Goal: Information Seeking & Learning: Learn about a topic

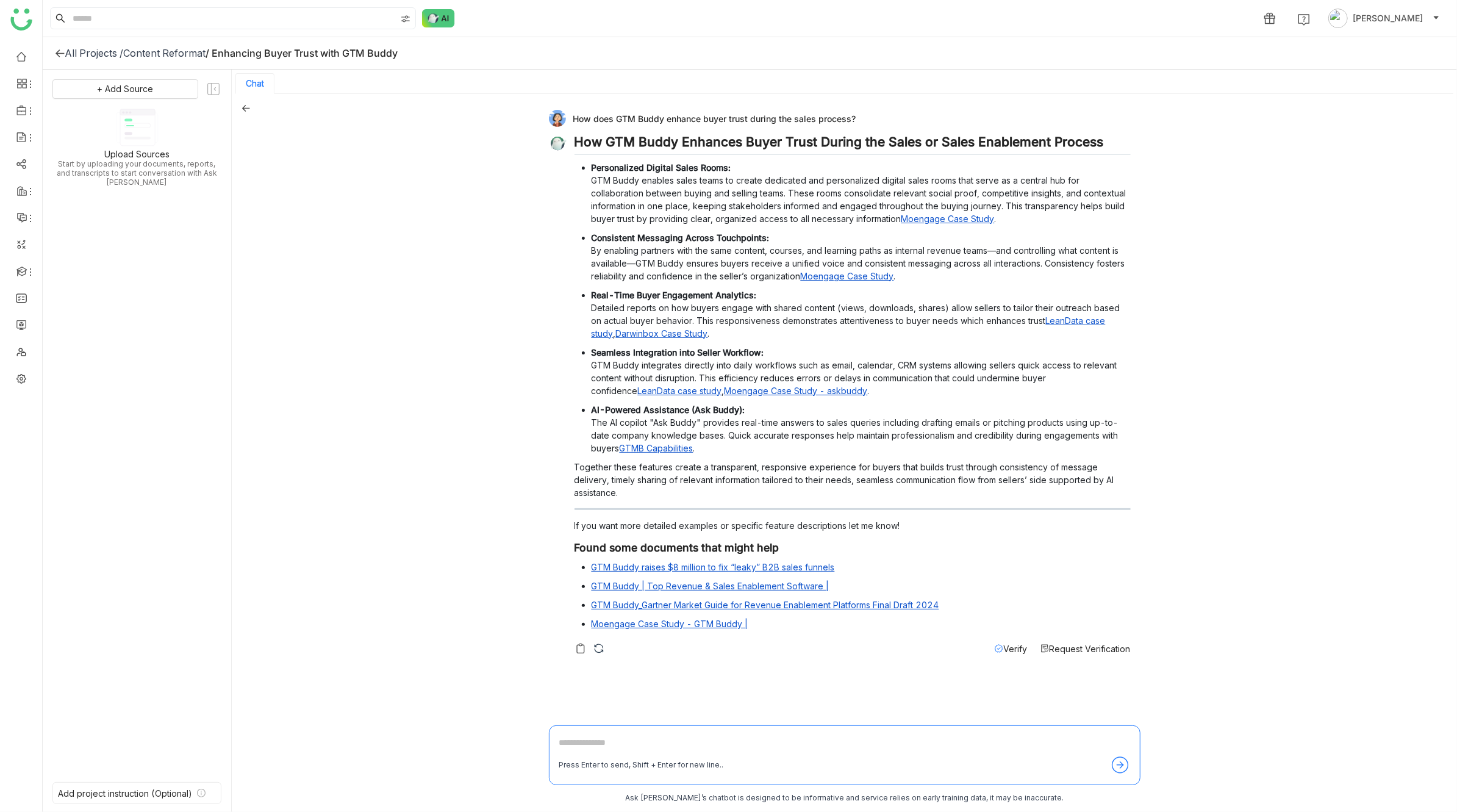
click at [626, 116] on div "How does GTM Buddy enhance buyer trust during the sales process?" at bounding box center [840, 118] width 582 height 17
copy div "How does GTM Buddy enhance buyer trust during the sales process?"
click at [192, 51] on div "Content Reformat" at bounding box center [164, 52] width 82 height 12
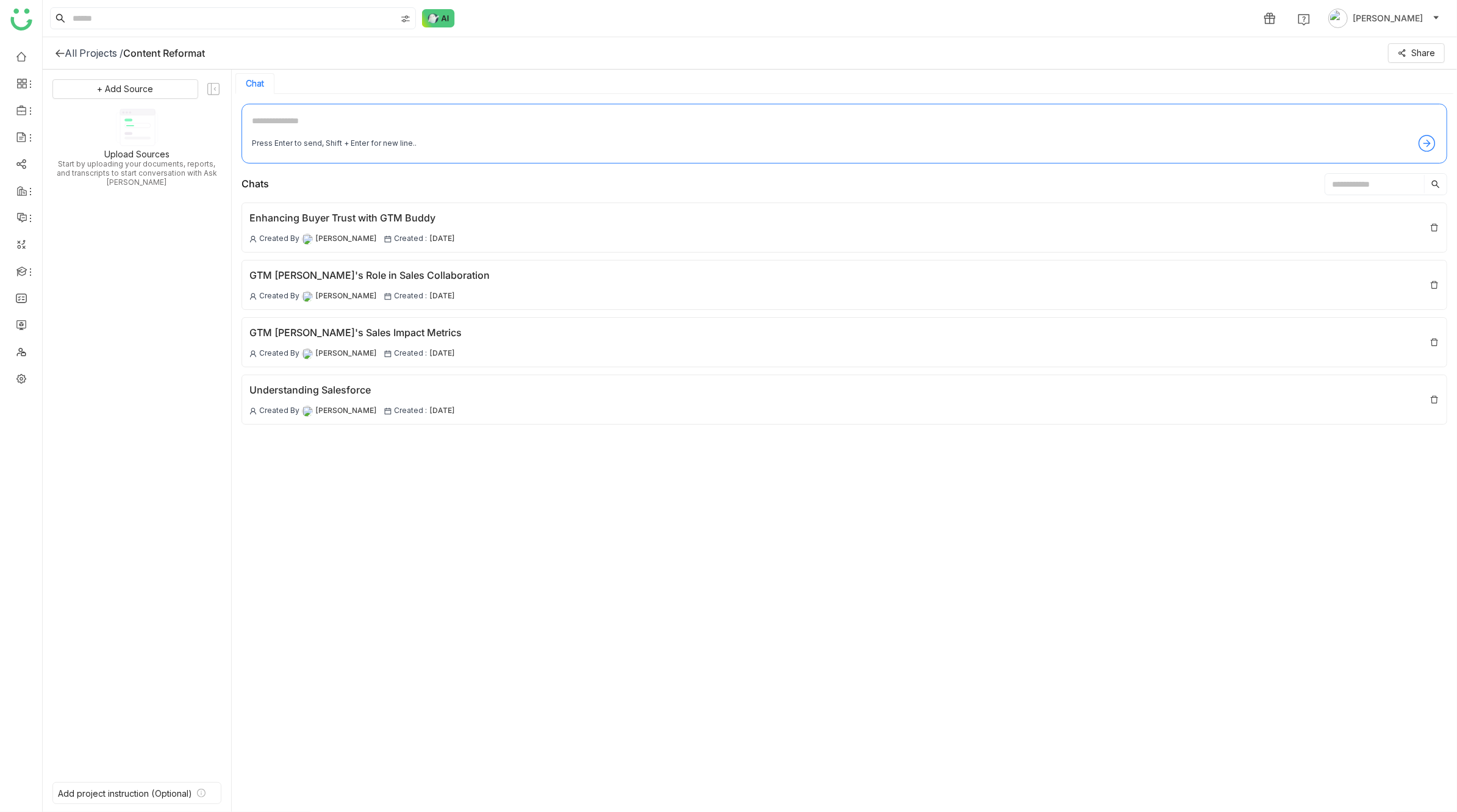
click at [335, 114] on textarea at bounding box center [845, 123] width 1185 height 19
paste textarea "**********"
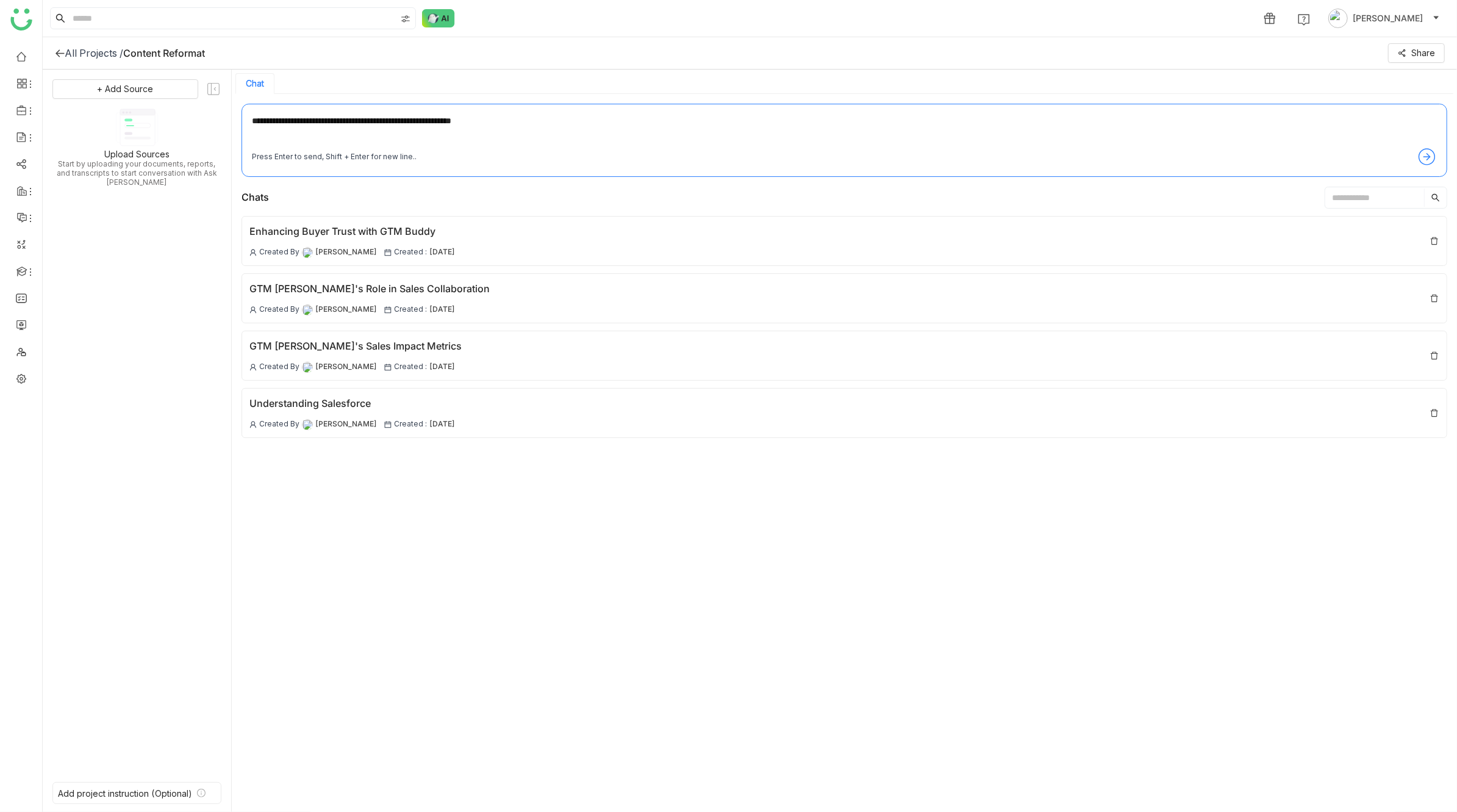
type textarea "**********"
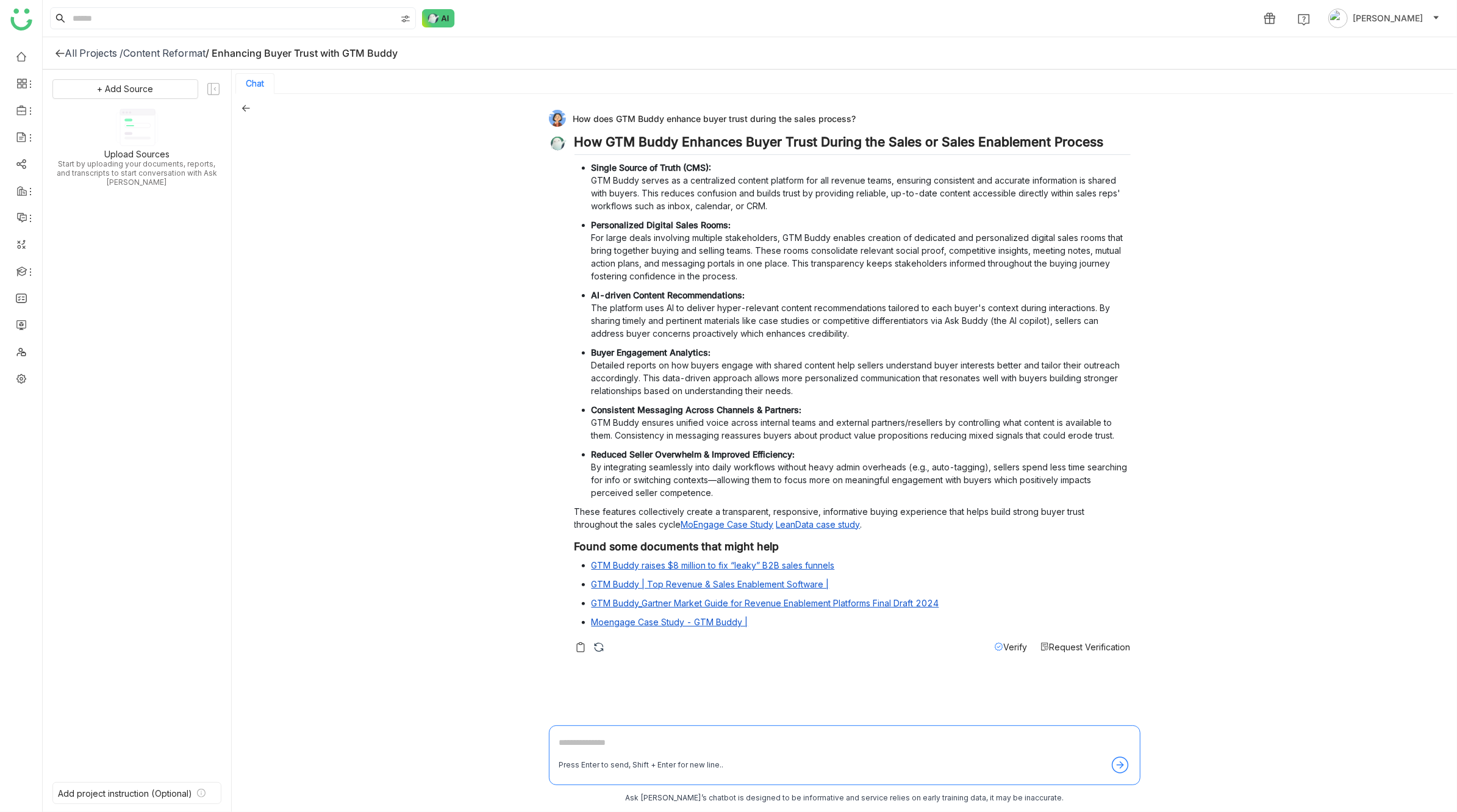
click at [245, 108] on icon at bounding box center [245, 108] width 8 height 8
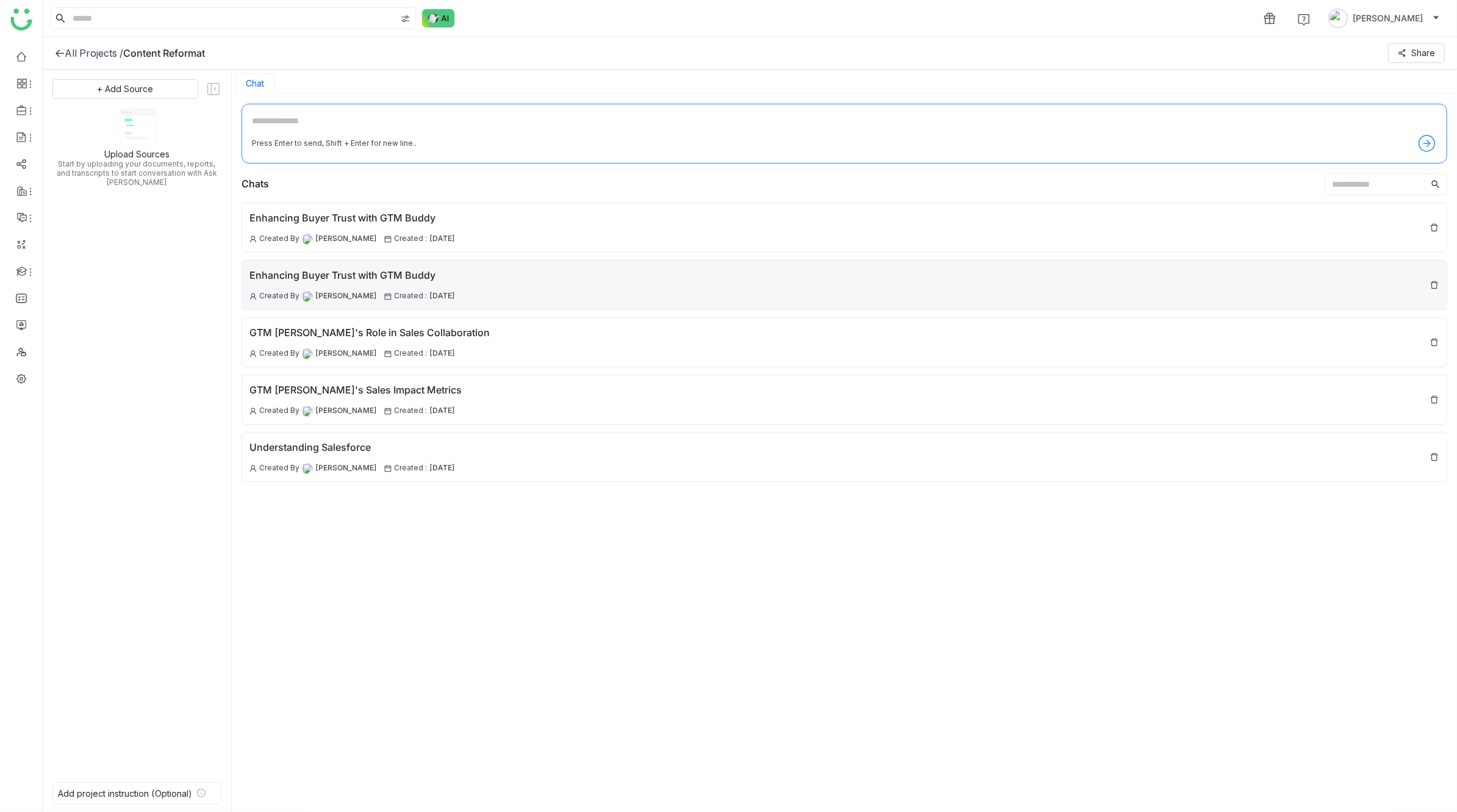
click at [536, 291] on div "Enhancing Buyer Trust with GTM Buddy Created By Prashanth Chinta Created : 11 S…" at bounding box center [844, 285] width 1206 height 50
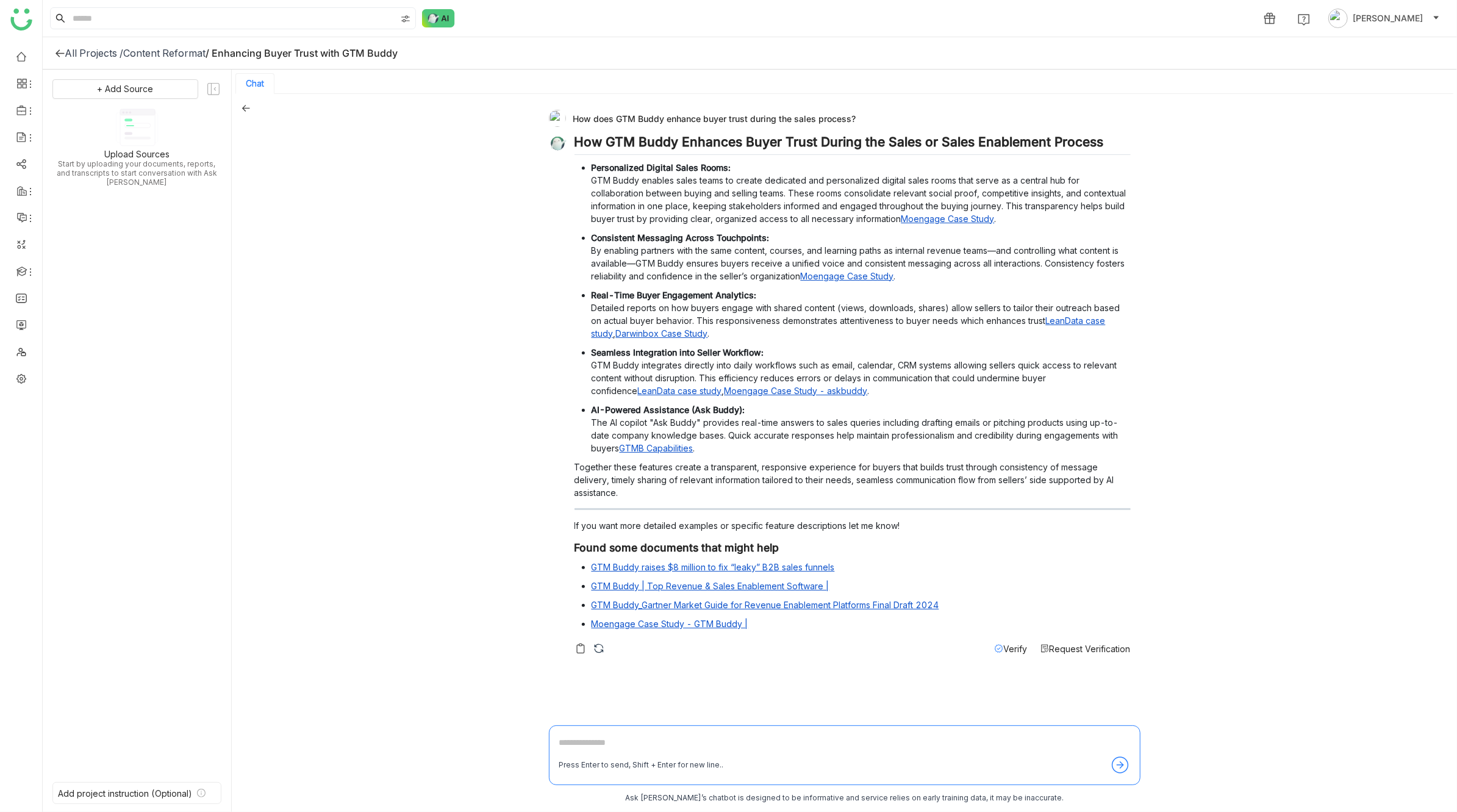
click at [466, 349] on div "How does GTM Buddy enhance buyer trust during the sales process? How GTM Buddy …" at bounding box center [845, 453] width 1226 height 720
click at [245, 106] on icon at bounding box center [245, 108] width 8 height 8
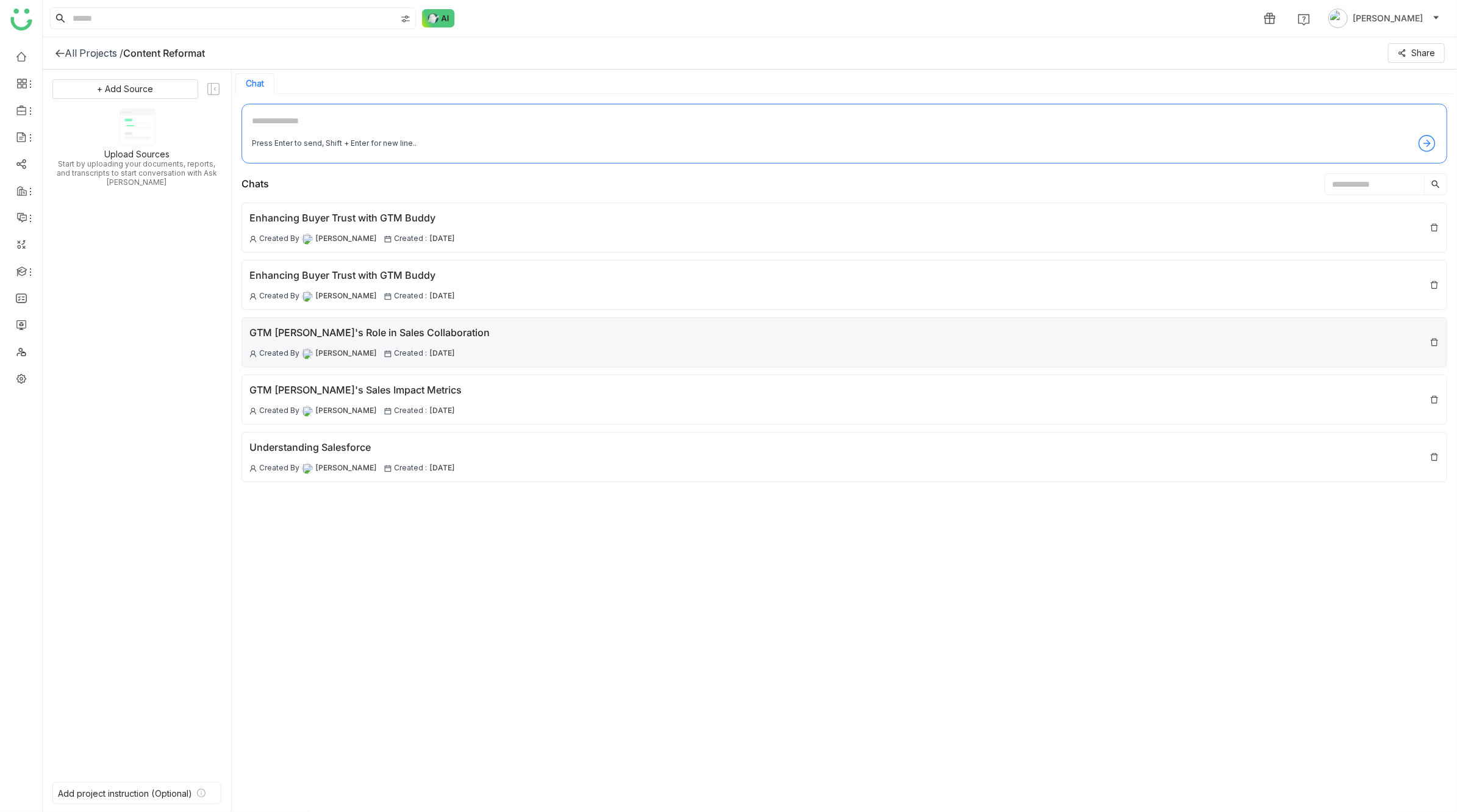
click at [369, 330] on div "GTM Buddy's Role in Sales Collaboration" at bounding box center [369, 333] width 240 height 15
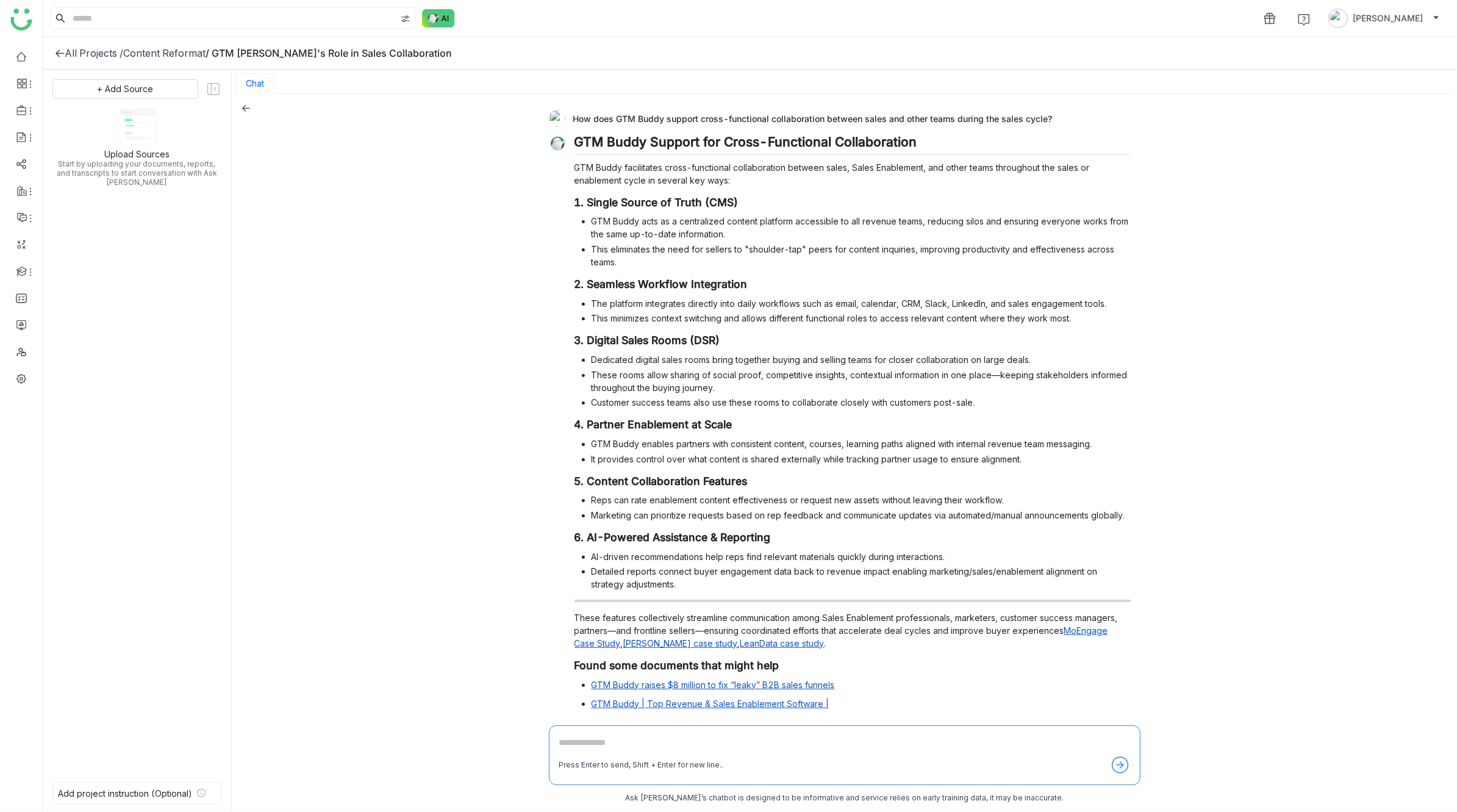
click at [659, 118] on div "How does GTM Buddy support cross-functional collaboration between sales and oth…" at bounding box center [840, 118] width 582 height 17
copy div "How does GTM Buddy support cross-functional collaboration between sales and oth…"
click at [495, 249] on div "How does GTM Buddy support cross-functional collaboration between sales and oth…" at bounding box center [845, 453] width 1226 height 720
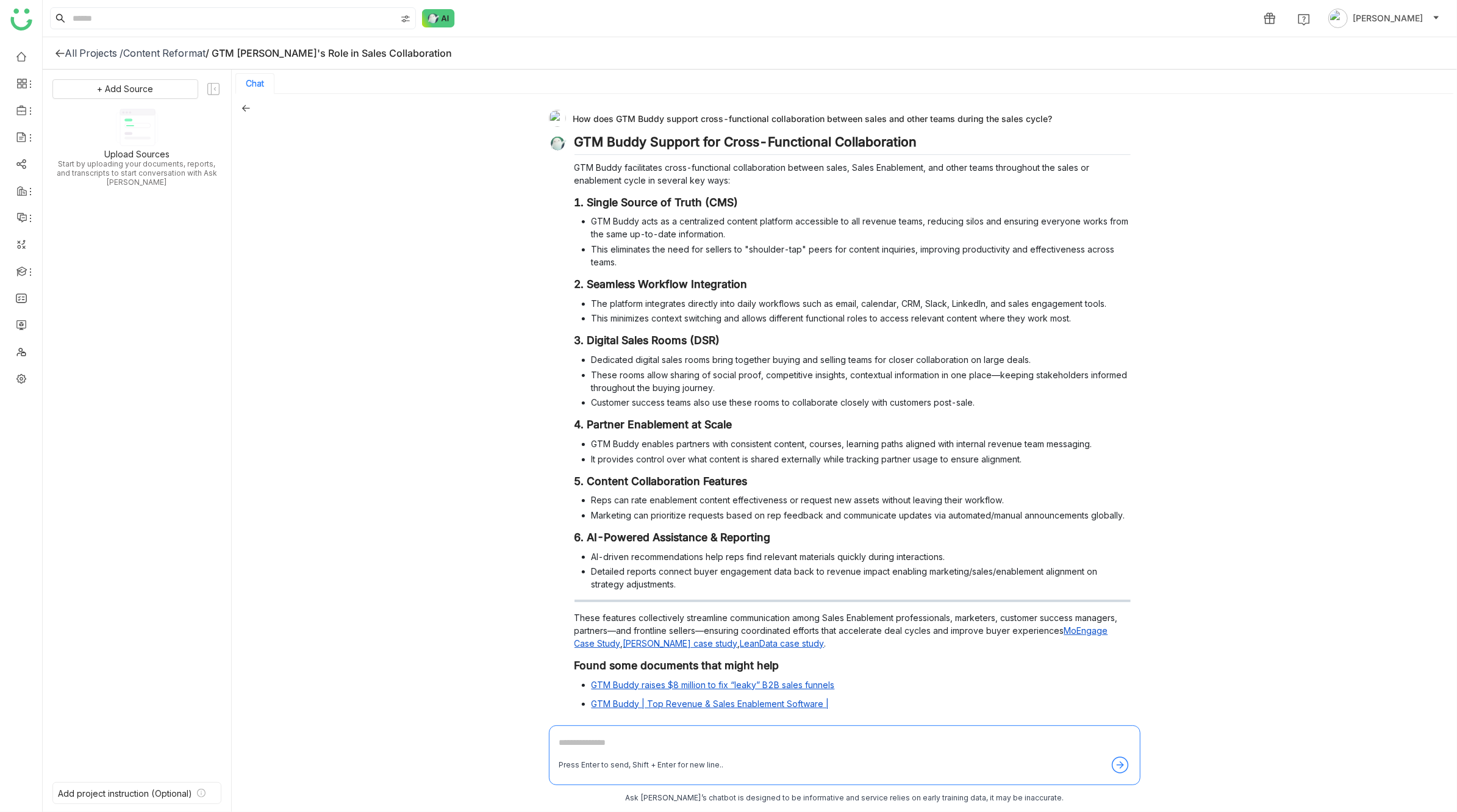
click at [248, 106] on icon at bounding box center [245, 108] width 8 height 8
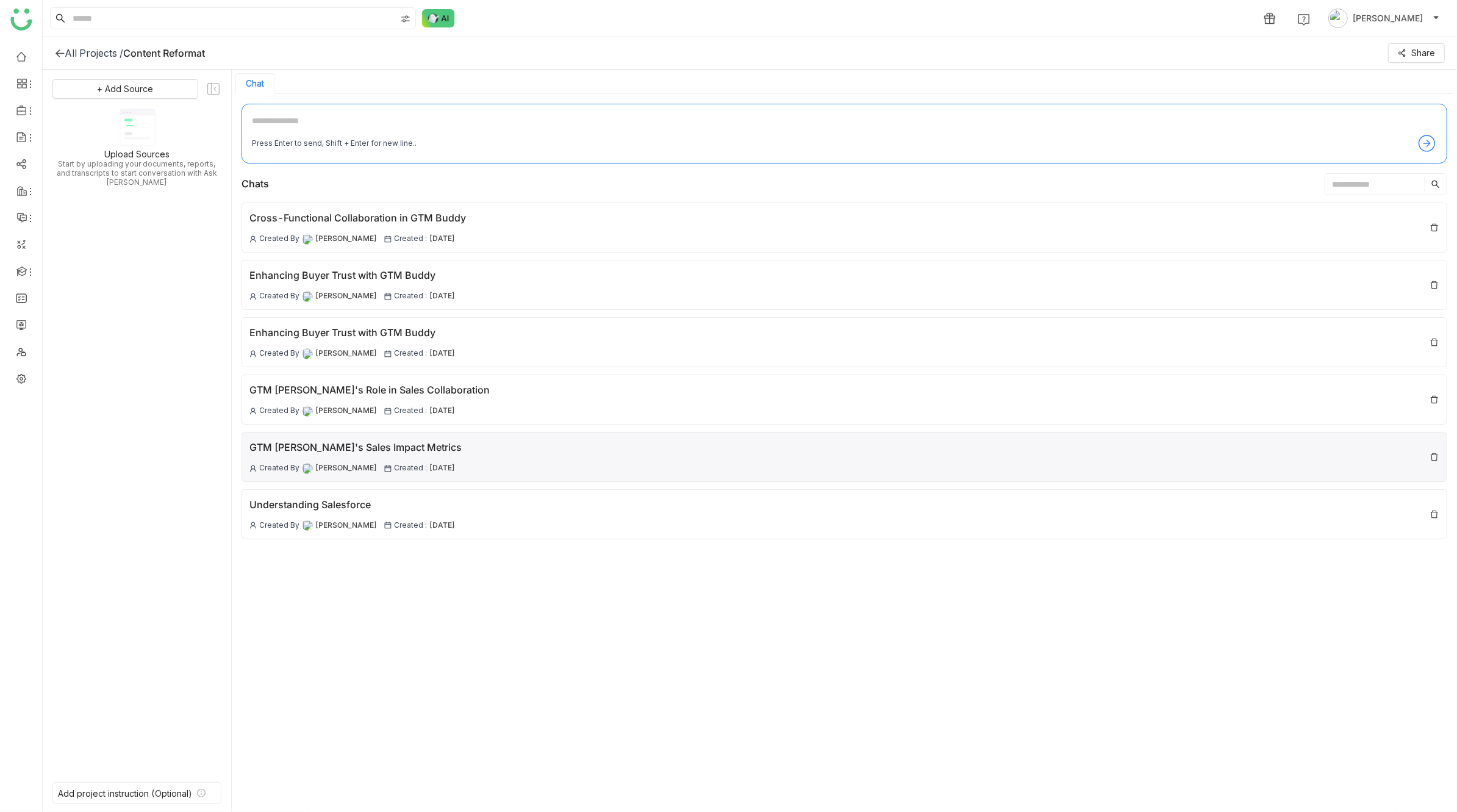
click at [521, 452] on div "GTM Buddy's Sales Impact Metrics Created By Prashanth Chinta Created : 11 Sep ,…" at bounding box center [844, 457] width 1206 height 50
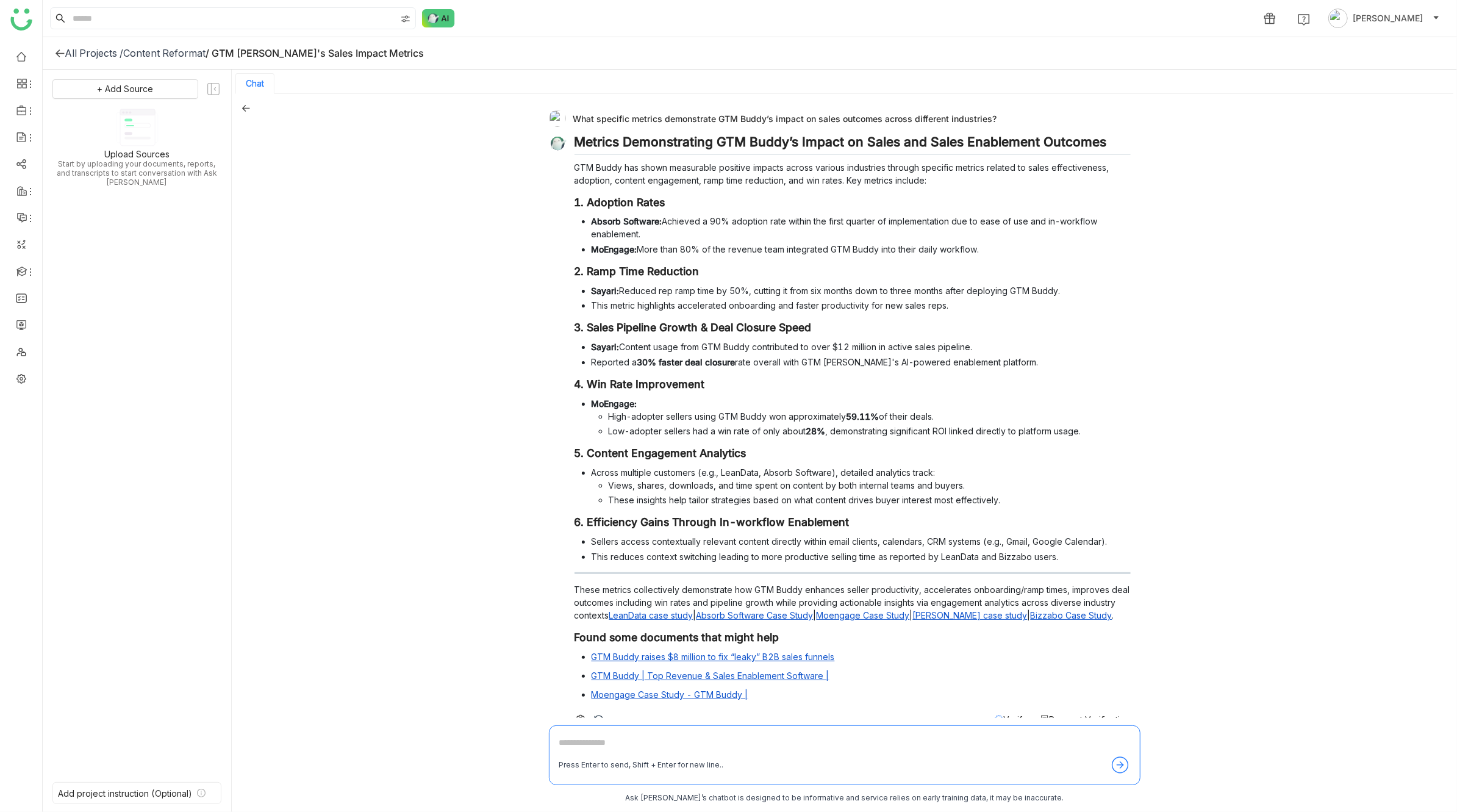
click at [691, 117] on div "What specific metrics demonstrate GTM Buddy’s impact on sales outcomes across d…" at bounding box center [840, 118] width 582 height 17
copy div "What specific metrics demonstrate GTM Buddy’s impact on sales outcomes across d…"
click at [538, 186] on div "What specific metrics demonstrate GTM Buddy’s impact on sales outcomes across d…" at bounding box center [845, 453] width 1226 height 720
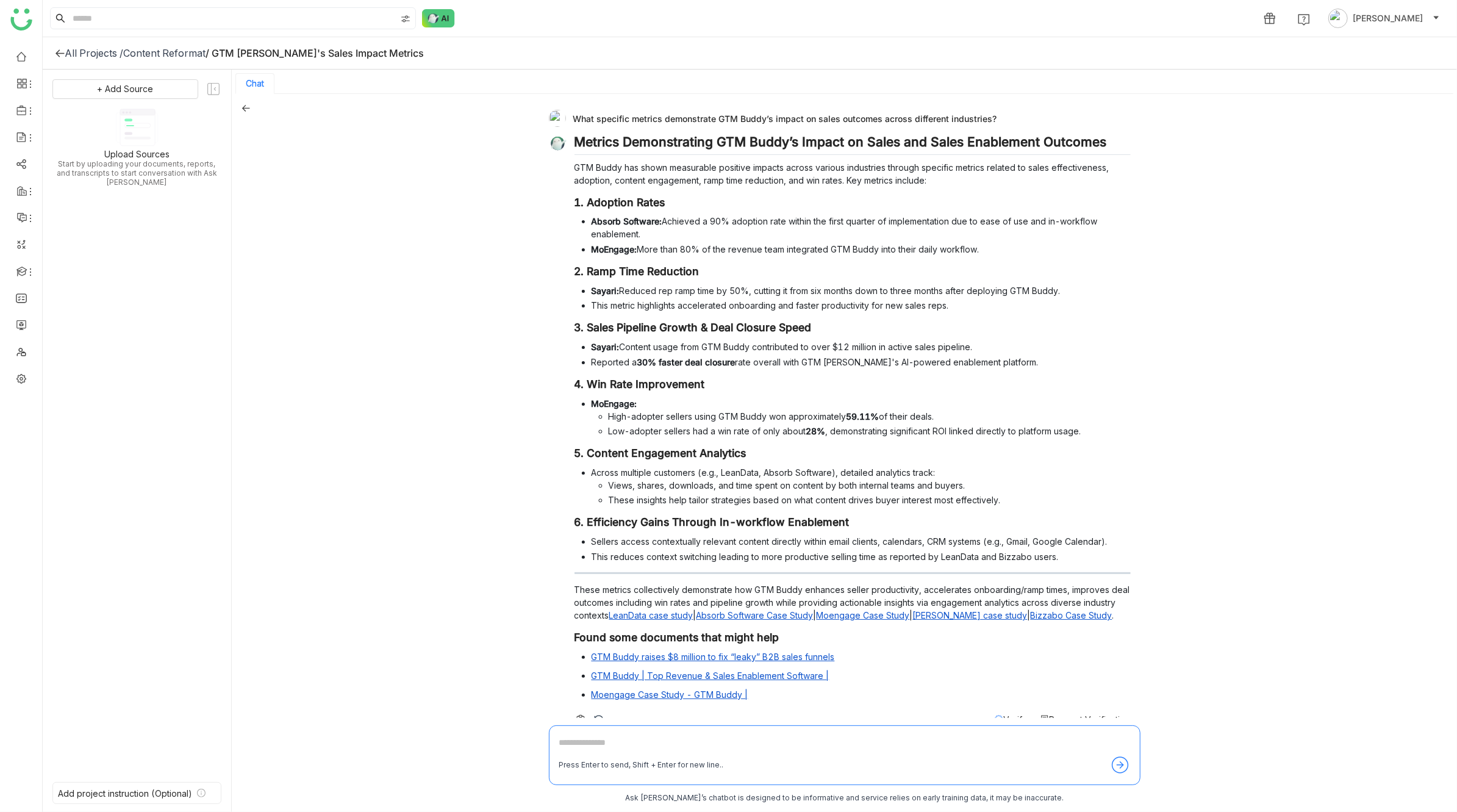
click at [246, 107] on icon at bounding box center [246, 108] width 8 height 7
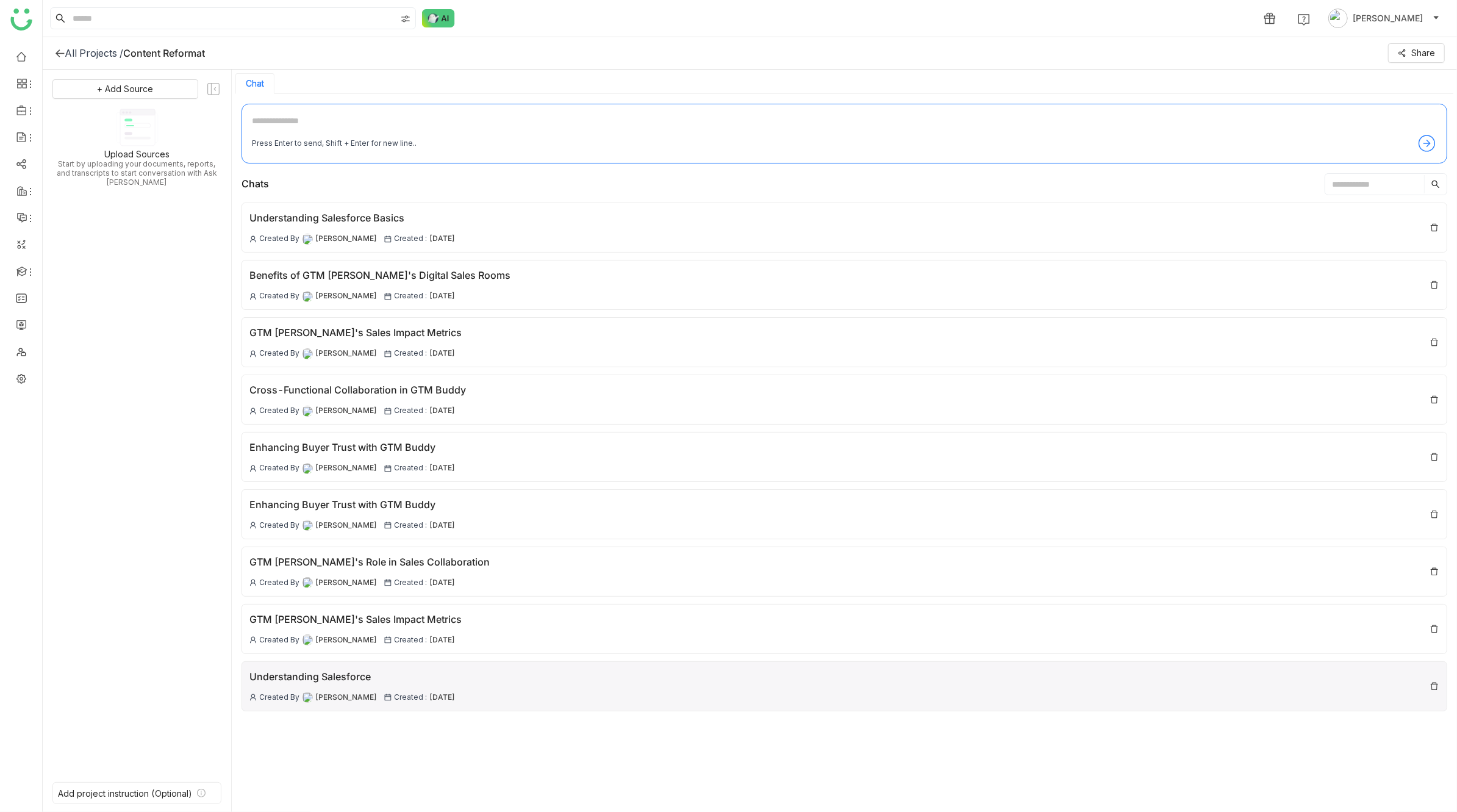
click at [413, 669] on div "Understanding Salesforce" at bounding box center [352, 676] width 206 height 15
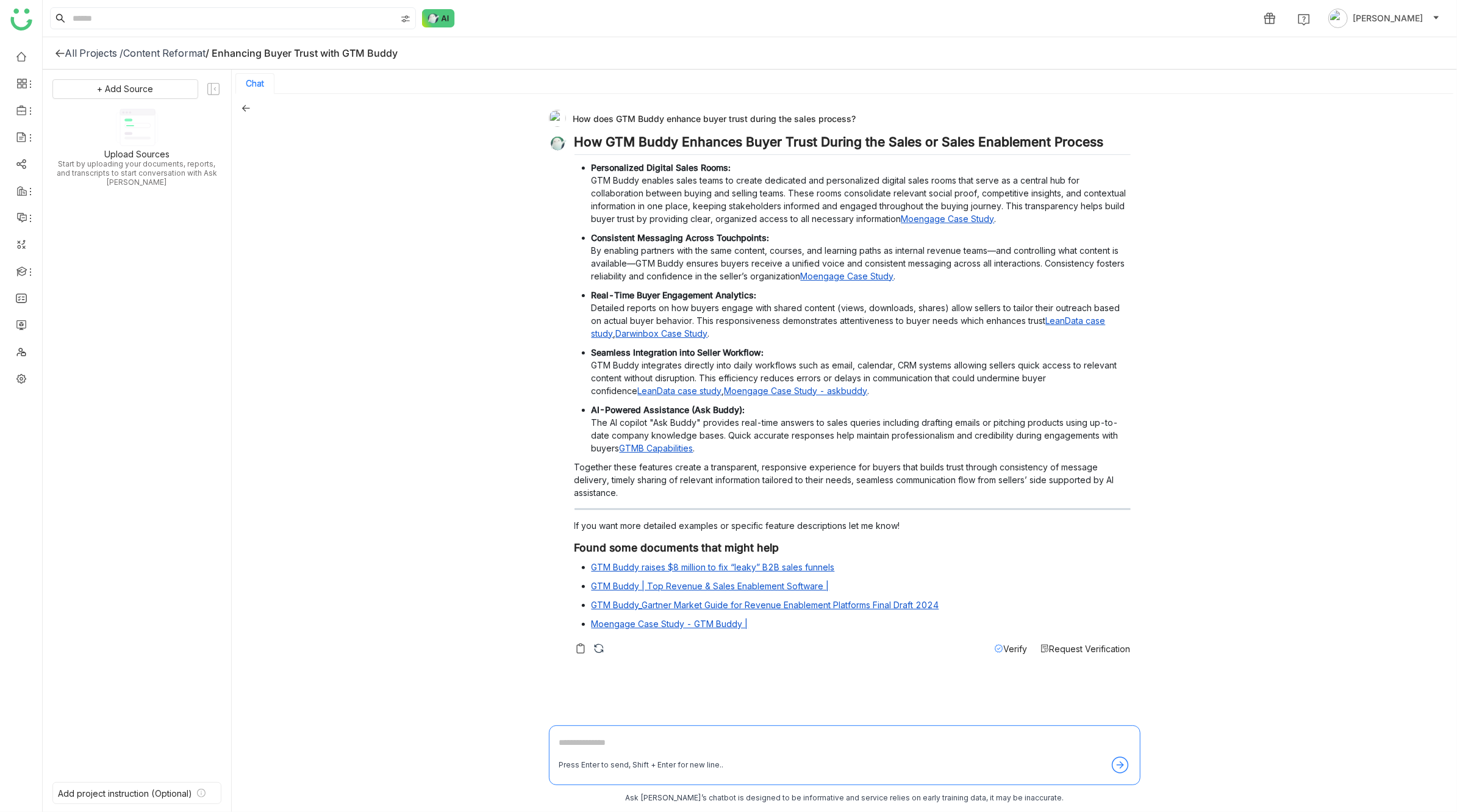
click at [245, 107] on icon at bounding box center [246, 108] width 8 height 7
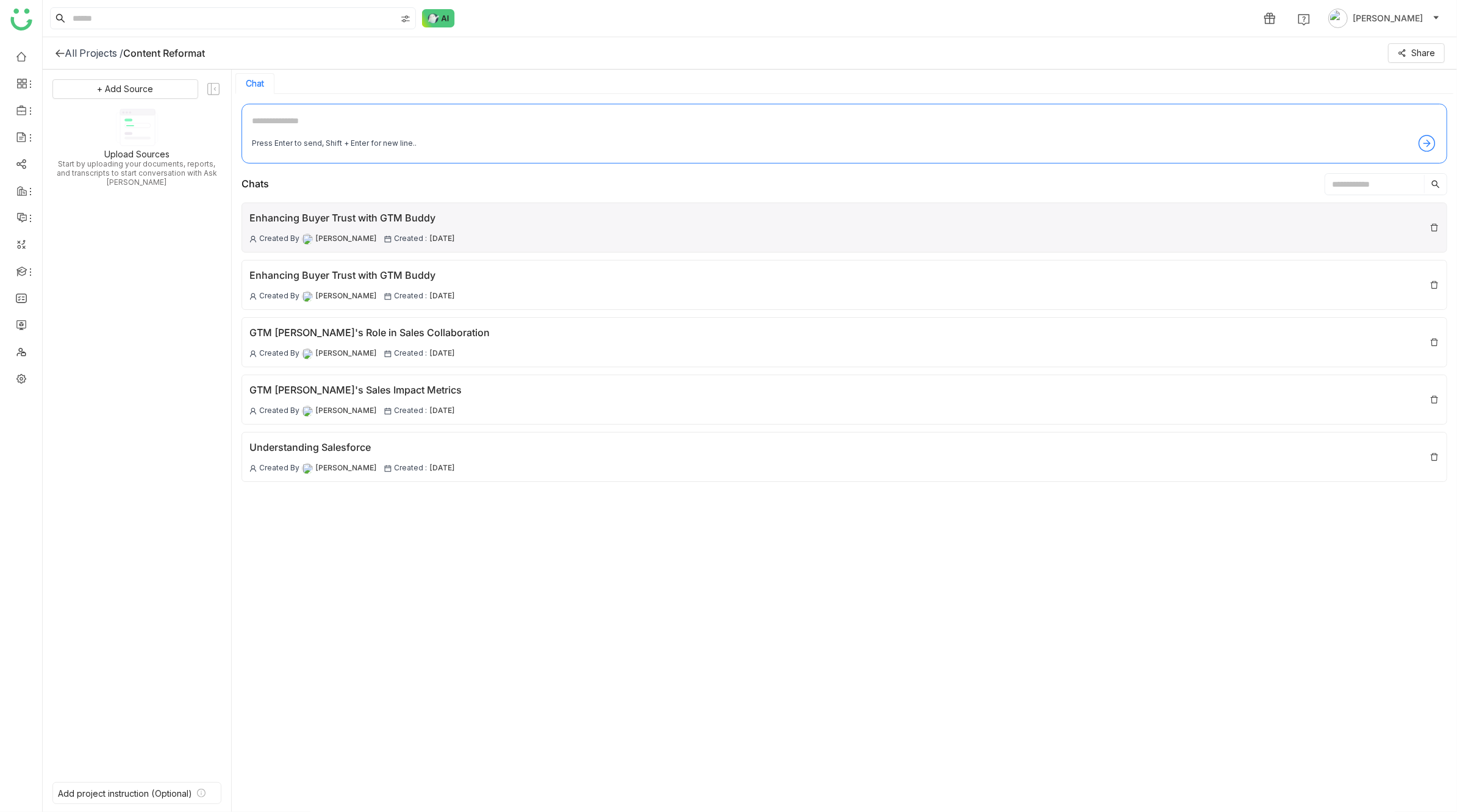
click at [335, 214] on div "Enhancing Buyer Trust with GTM Buddy" at bounding box center [352, 218] width 206 height 15
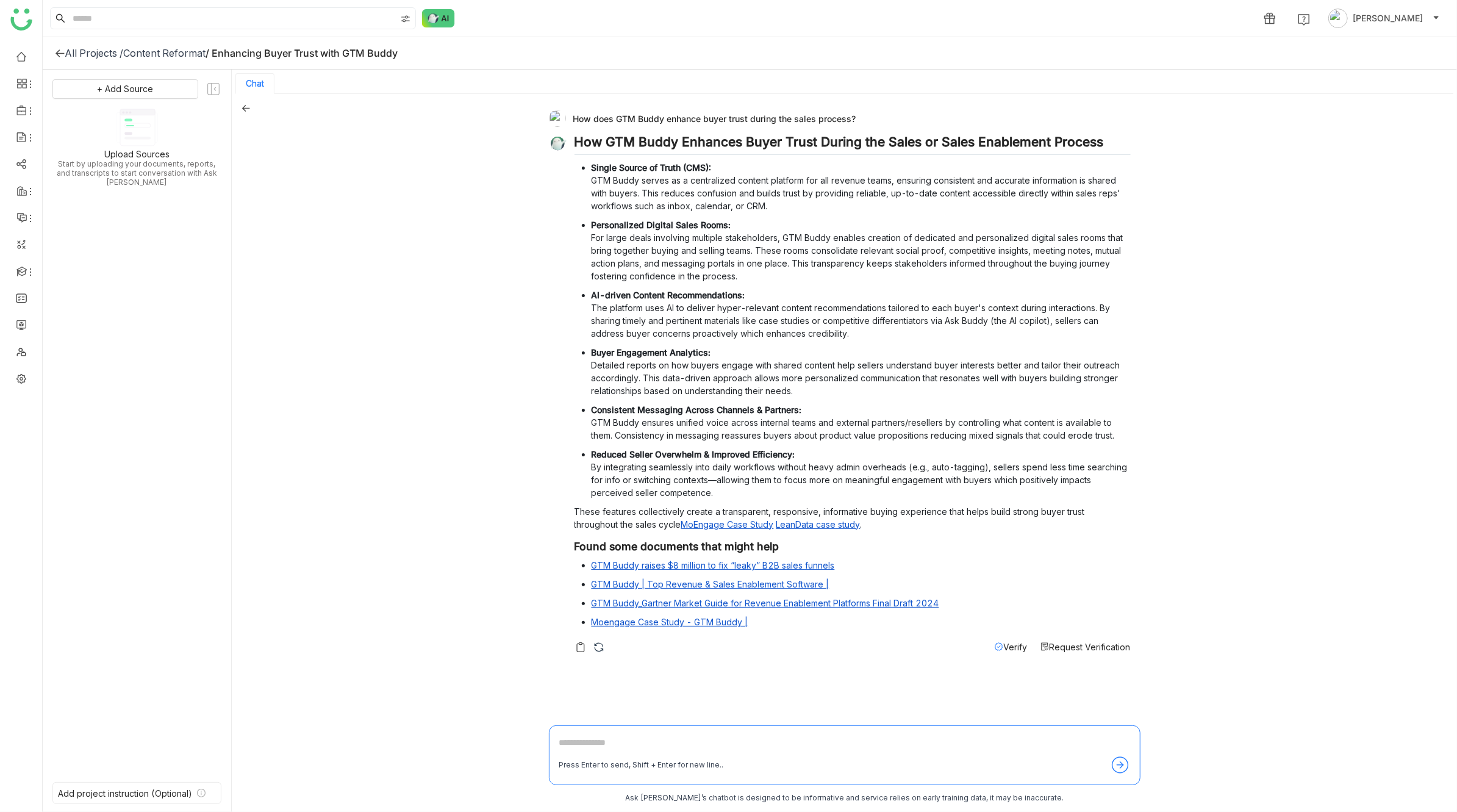
click at [243, 108] on icon at bounding box center [246, 108] width 8 height 7
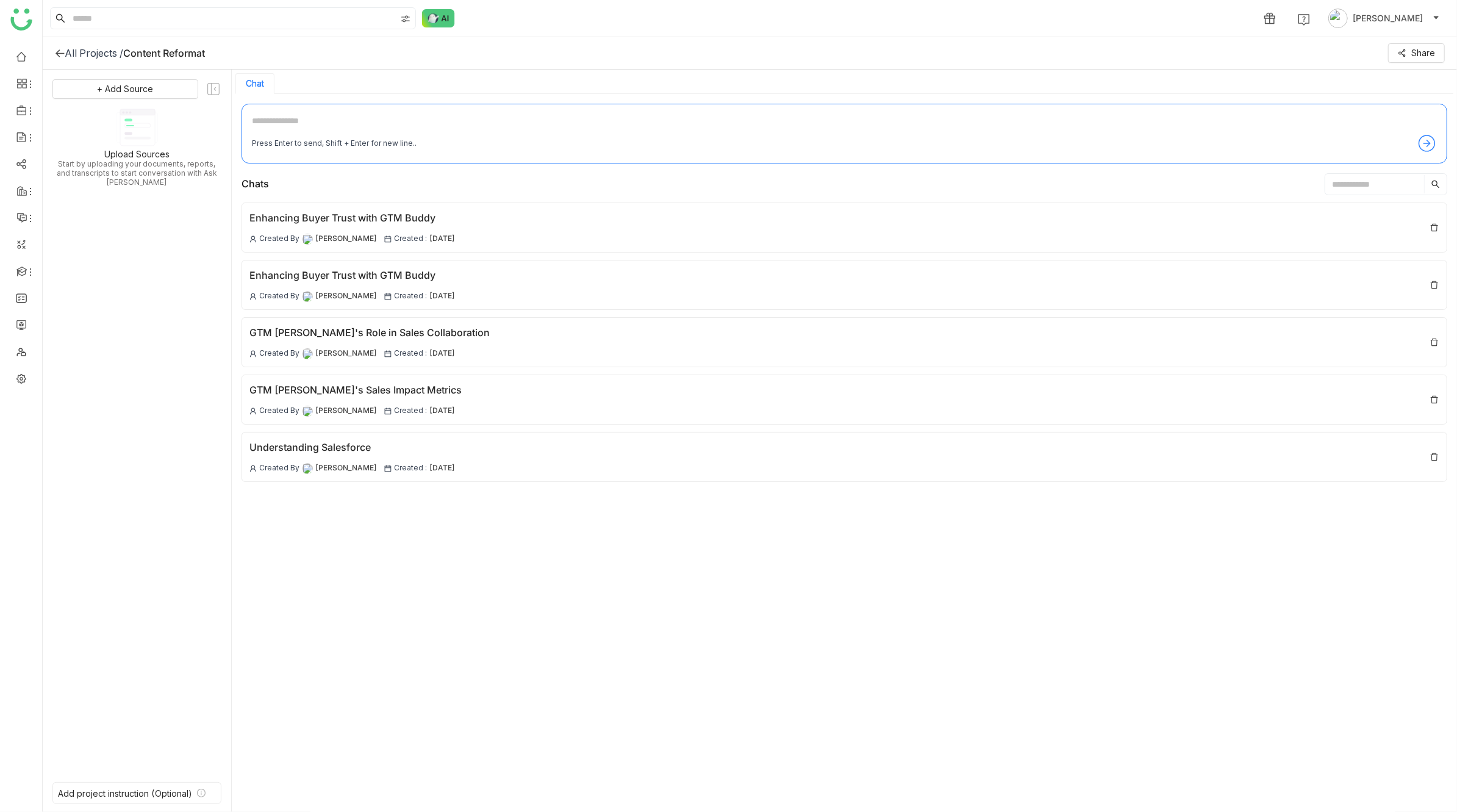
click at [410, 120] on textarea at bounding box center [845, 123] width 1185 height 19
paste textarea "**********"
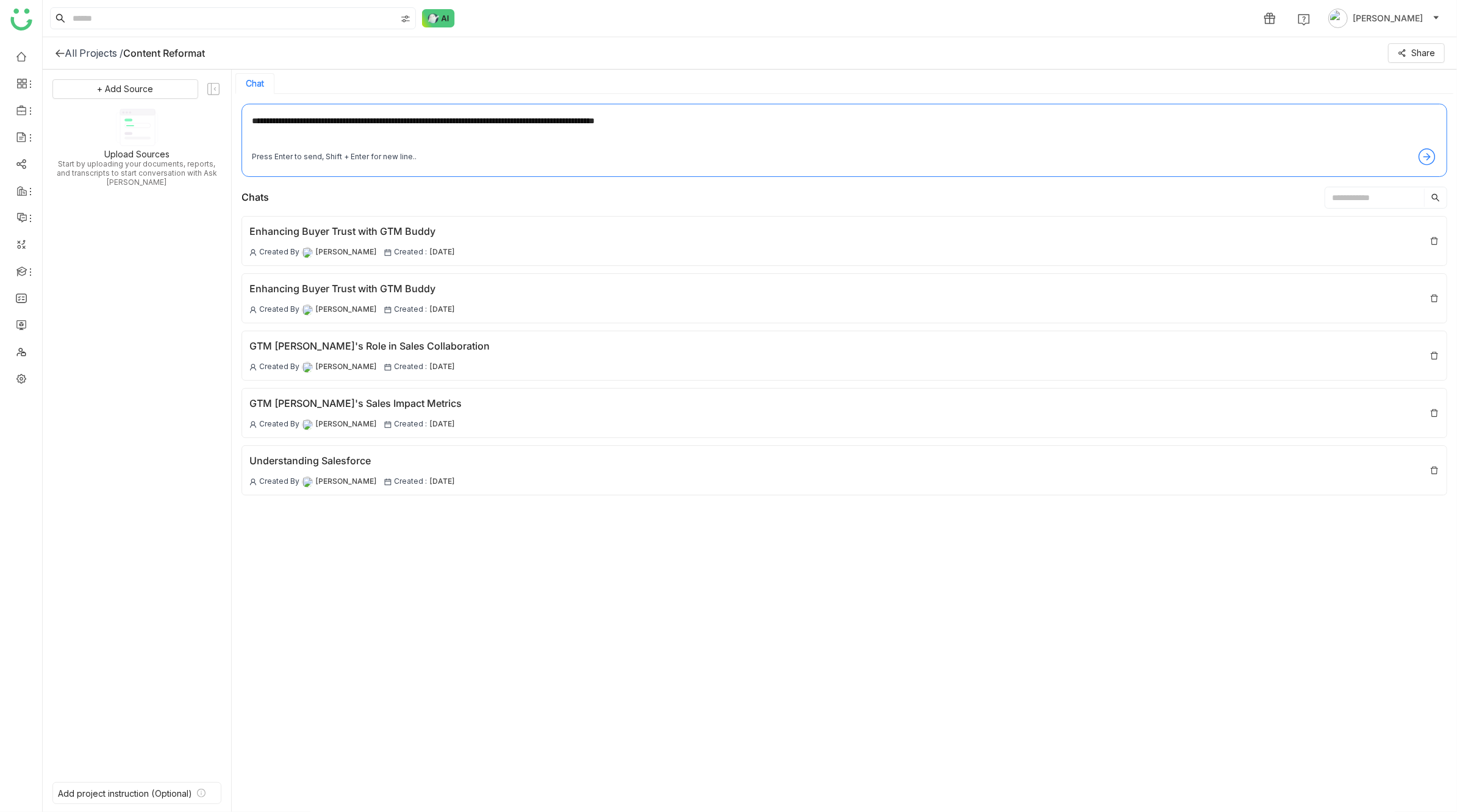
type textarea "**********"
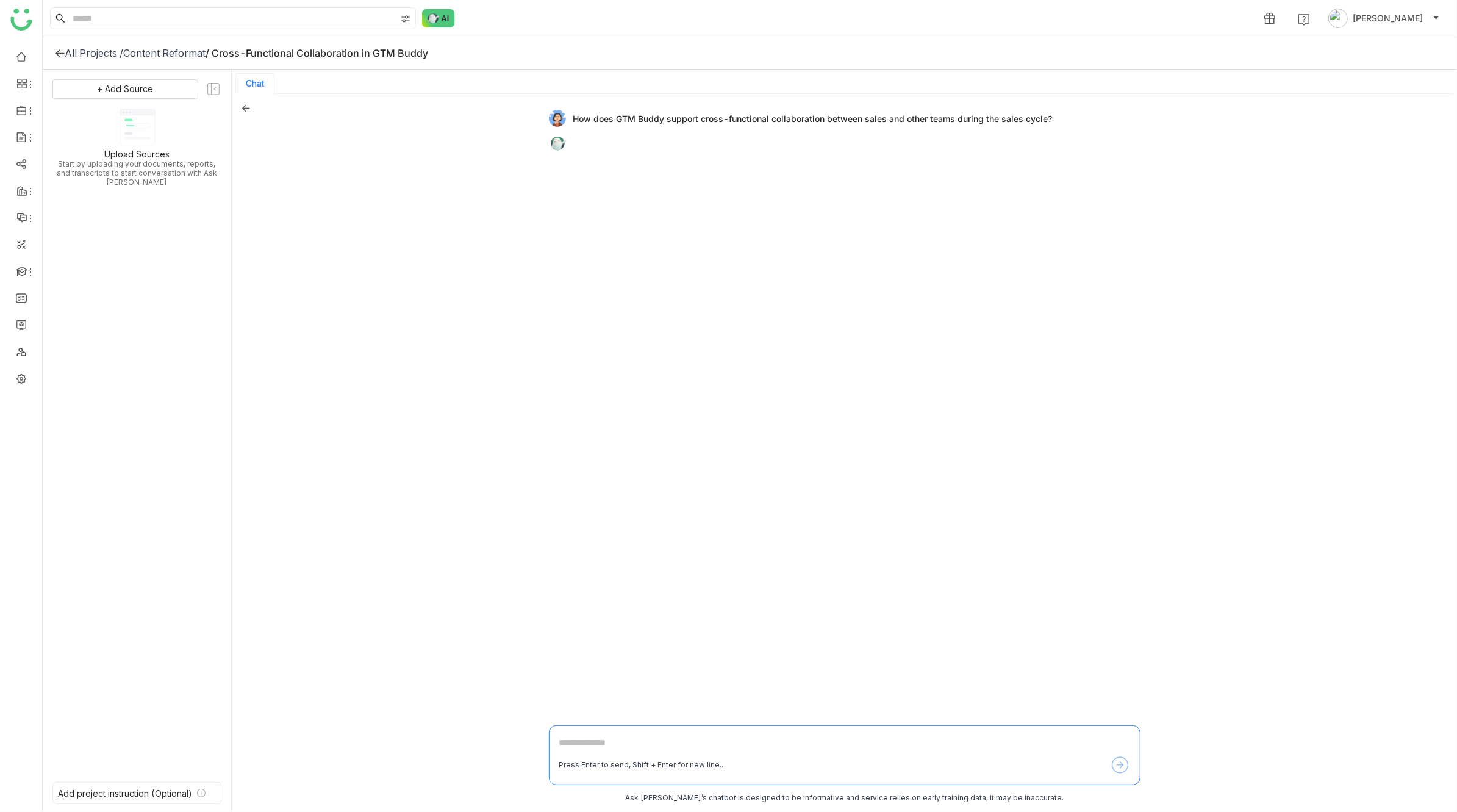
click at [676, 141] on div at bounding box center [853, 140] width 557 height 12
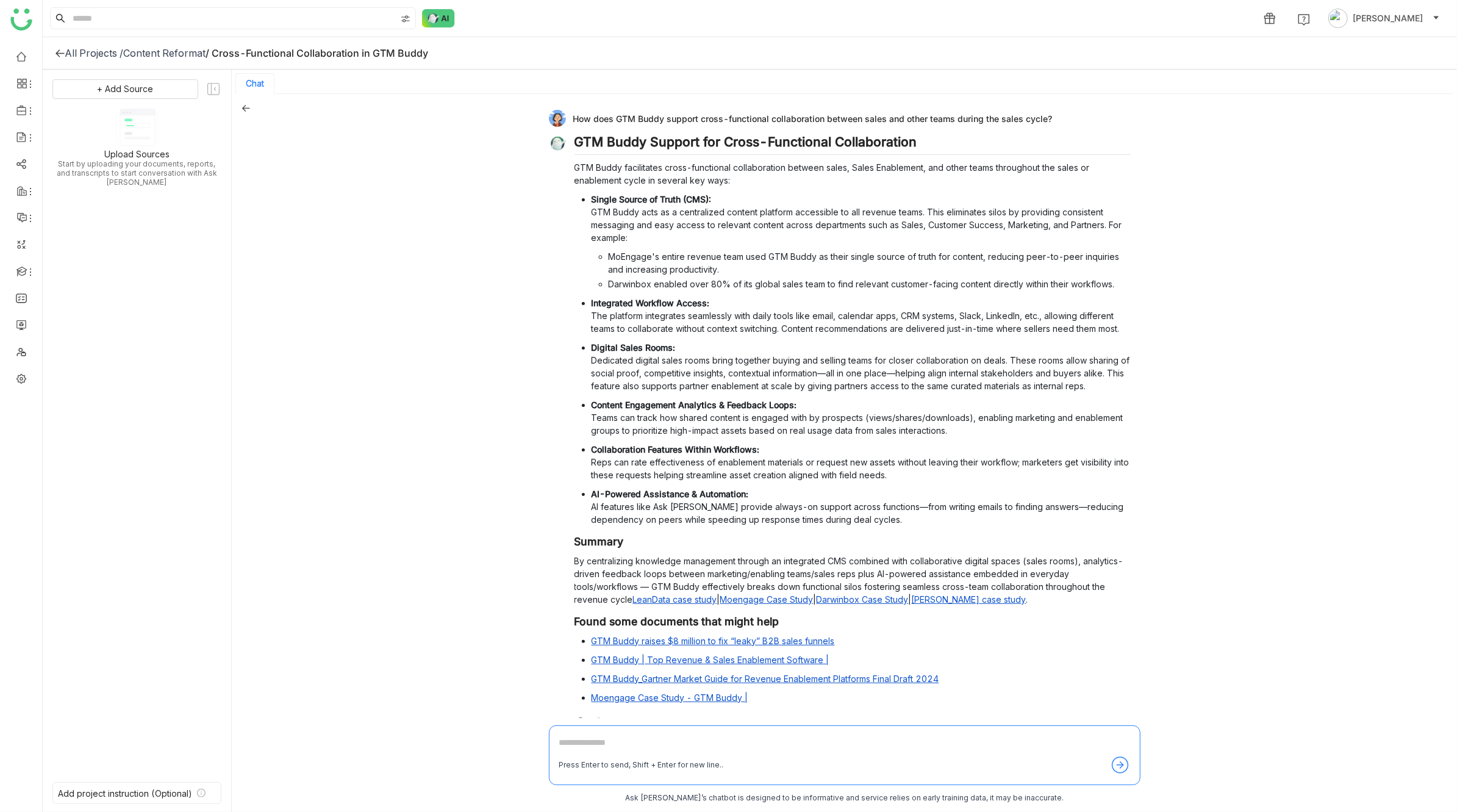
click at [245, 108] on icon at bounding box center [245, 108] width 8 height 8
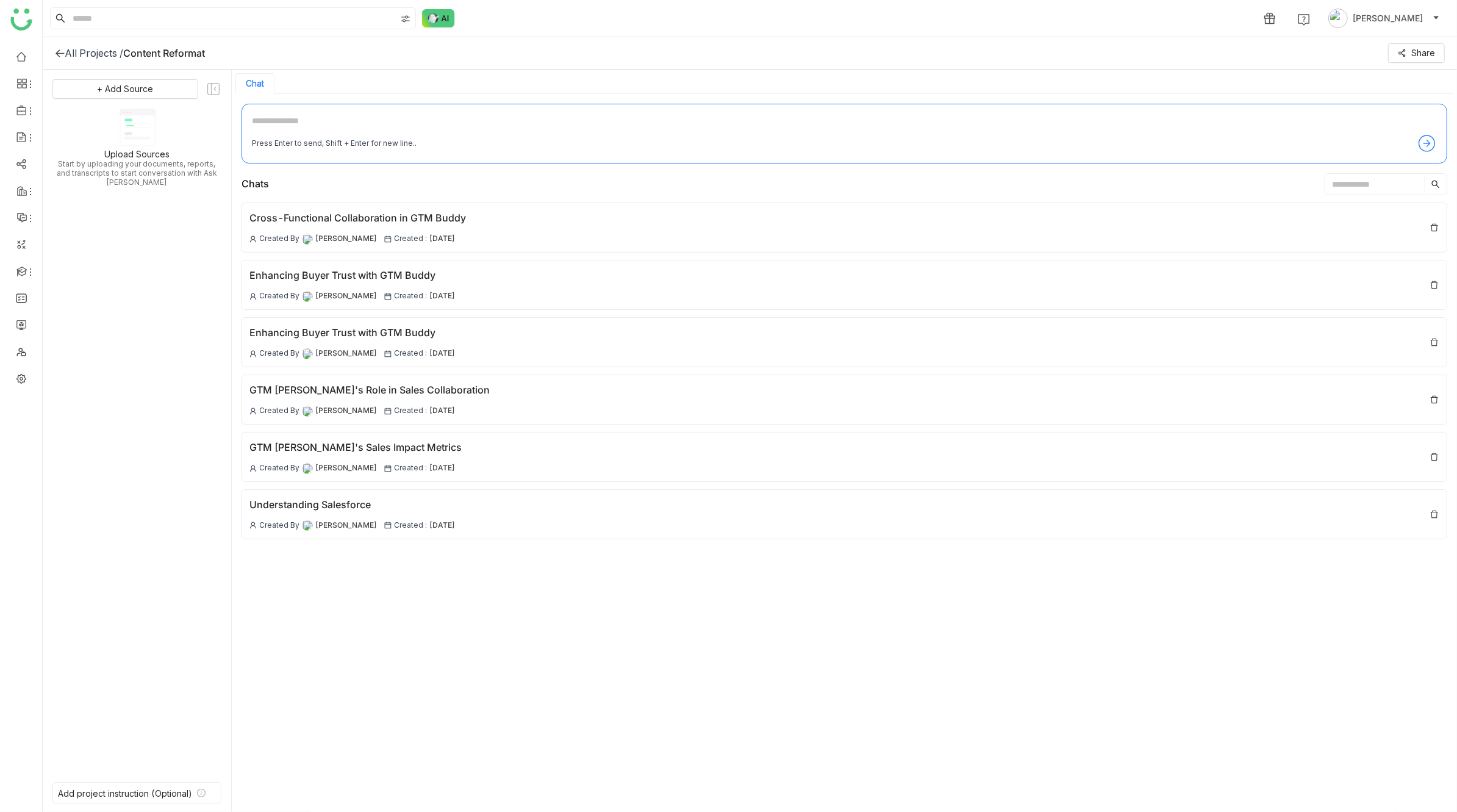
click at [335, 128] on textarea at bounding box center [845, 123] width 1185 height 19
paste textarea "**********"
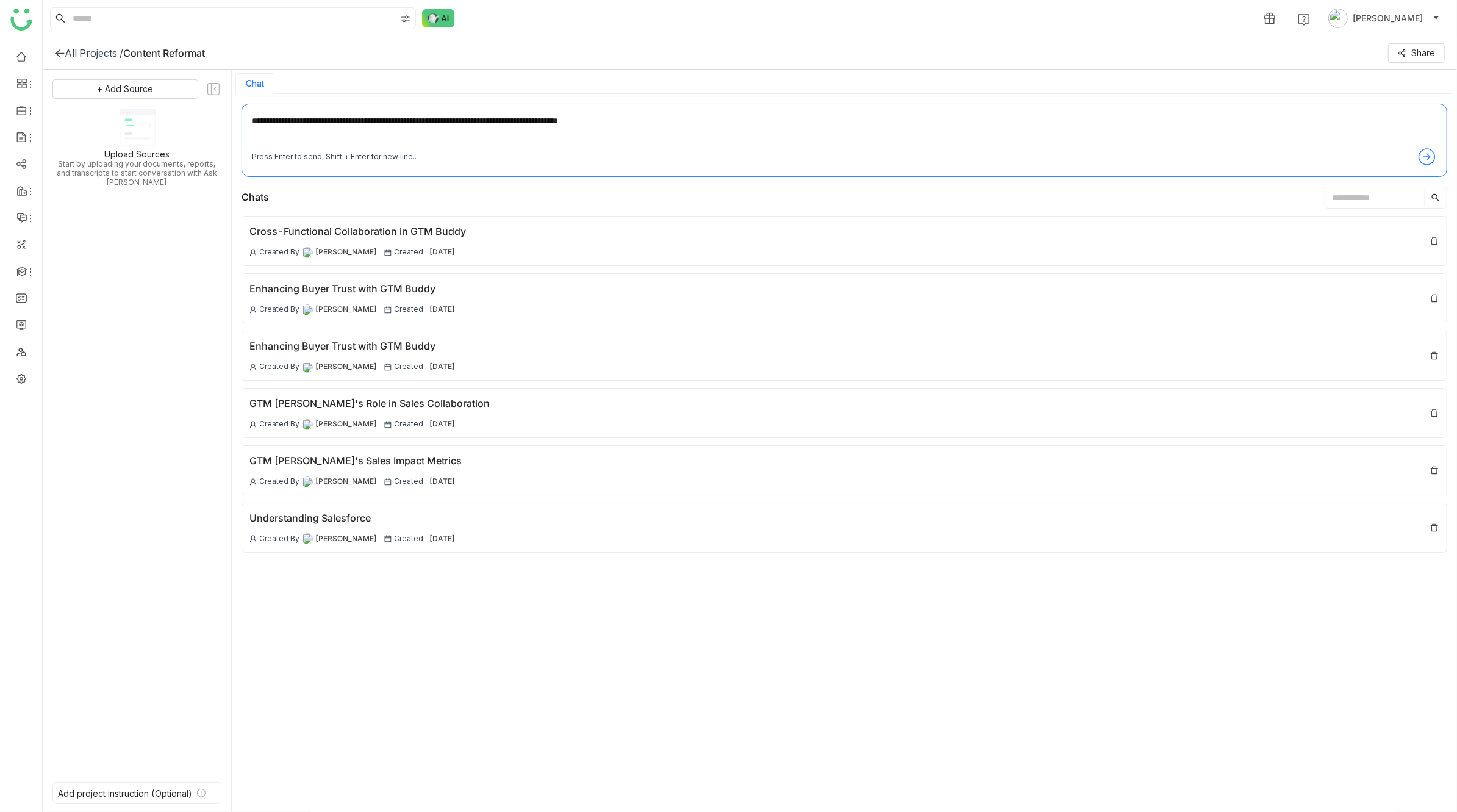
type textarea "**********"
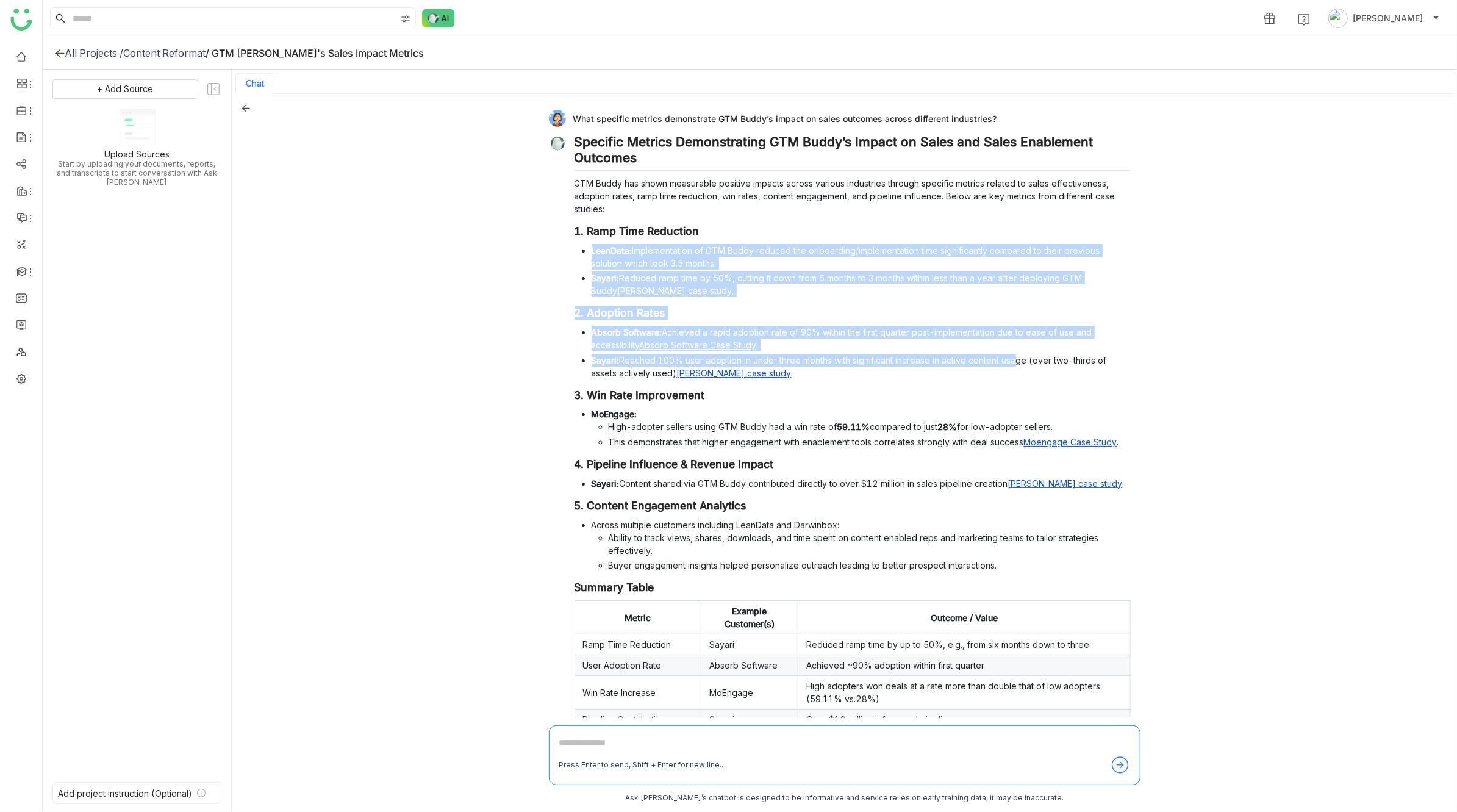
drag, startPoint x: 1014, startPoint y: 358, endPoint x: 929, endPoint y: 234, distance: 150.3
click at [929, 234] on div "Specific Metrics Demonstrating GTM Buddy’s Impact on Sales and Sales Enablement…" at bounding box center [853, 572] width 557 height 875
click at [929, 234] on h3 "1. Ramp Time Reduction" at bounding box center [853, 231] width 557 height 13
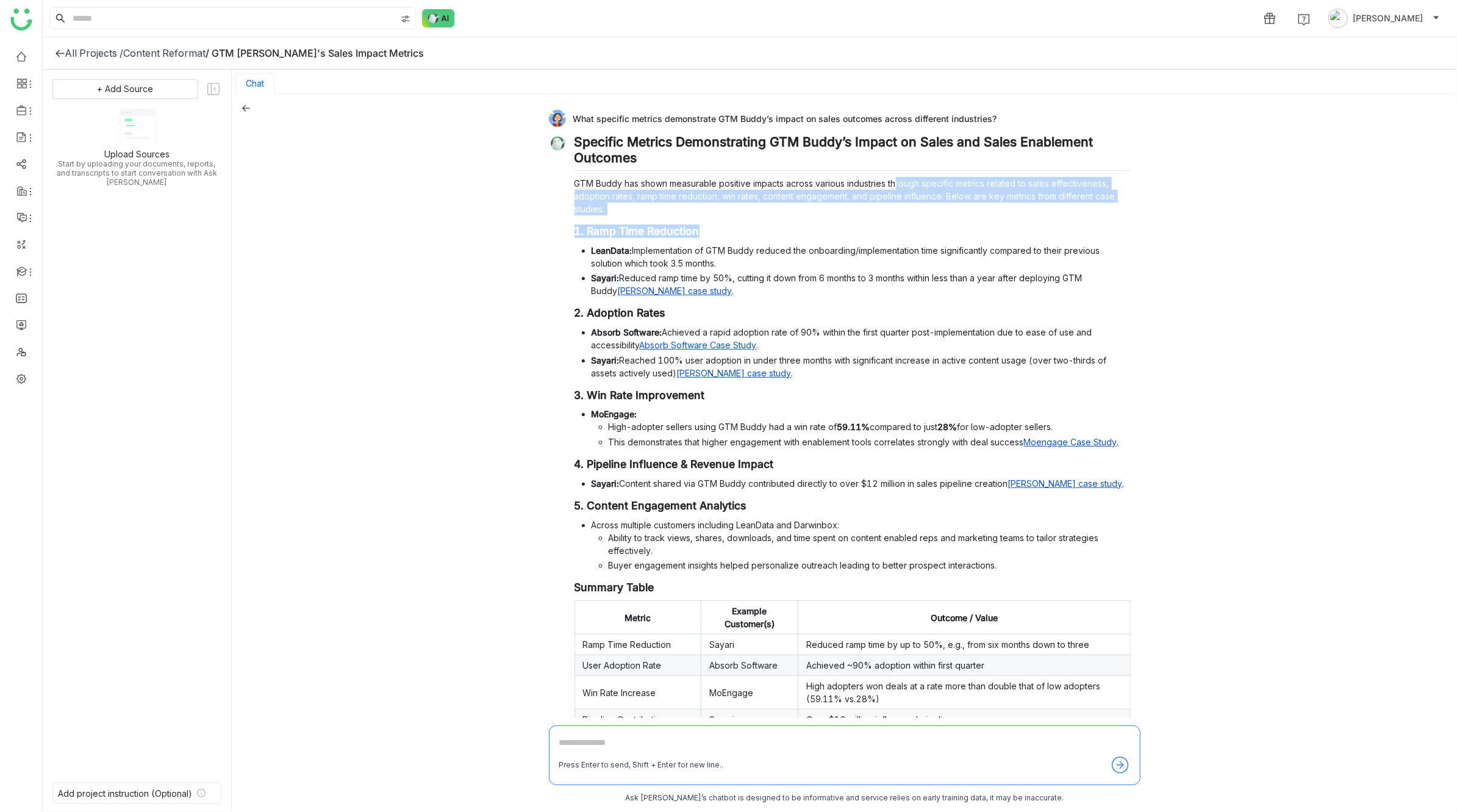
drag, startPoint x: 897, startPoint y: 185, endPoint x: 927, endPoint y: 232, distance: 55.8
click at [927, 232] on div "Specific Metrics Demonstrating GTM Buddy’s Impact on Sales and Sales Enablement…" at bounding box center [853, 572] width 557 height 875
click at [927, 232] on h3 "1. Ramp Time Reduction" at bounding box center [853, 231] width 557 height 13
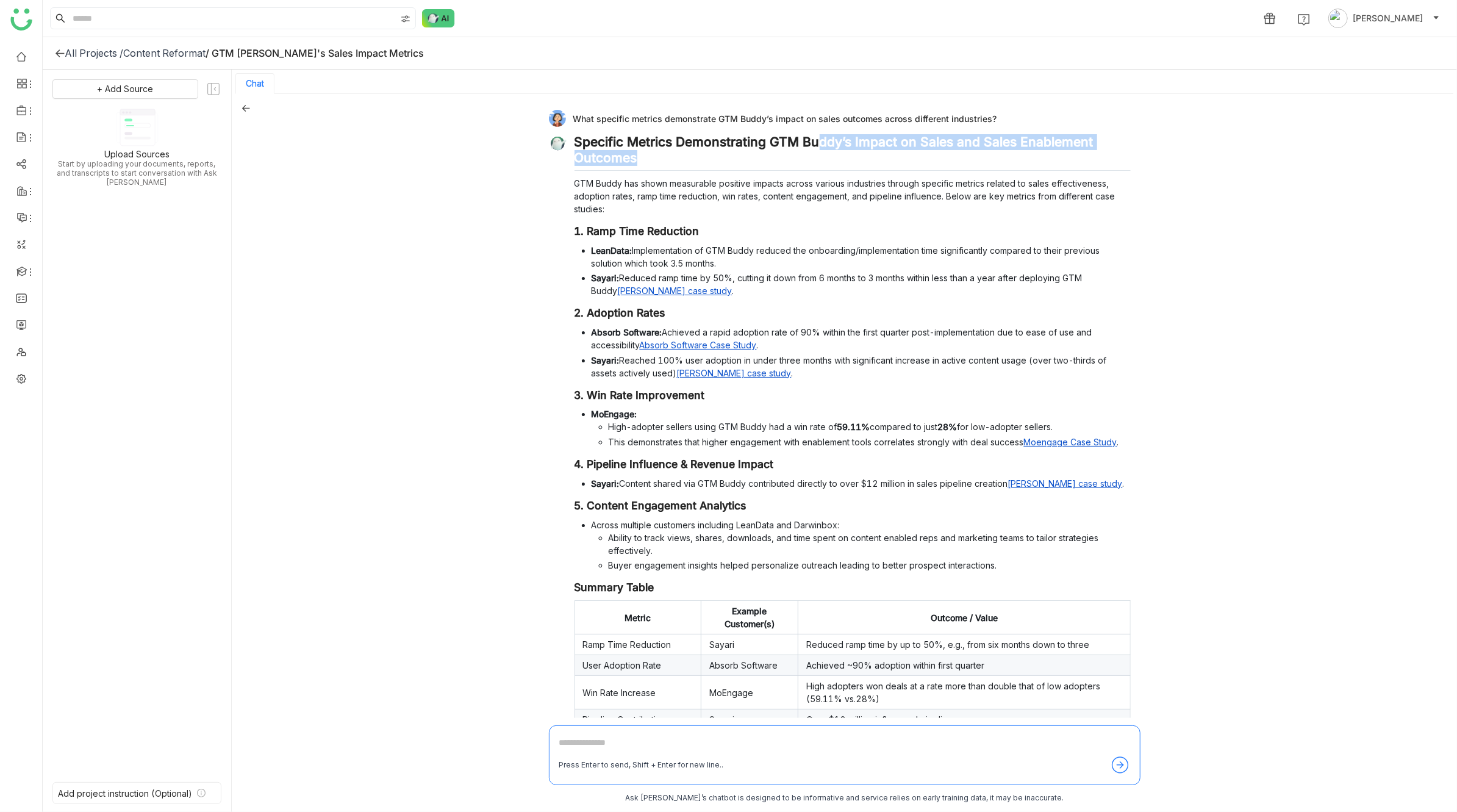
drag, startPoint x: 824, startPoint y: 116, endPoint x: 1122, endPoint y: 157, distance: 300.8
click at [1122, 157] on h2 "Specific Metrics Demonstrating GTM Buddy’s Impact on Sales and Sales Enablement…" at bounding box center [853, 152] width 557 height 37
click at [1000, 136] on h2 "Specific Metrics Demonstrating GTM Buddy’s Impact on Sales and Sales Enablement…" at bounding box center [853, 152] width 557 height 37
click at [631, 741] on textarea at bounding box center [845, 745] width 571 height 19
click at [245, 108] on icon at bounding box center [245, 108] width 8 height 8
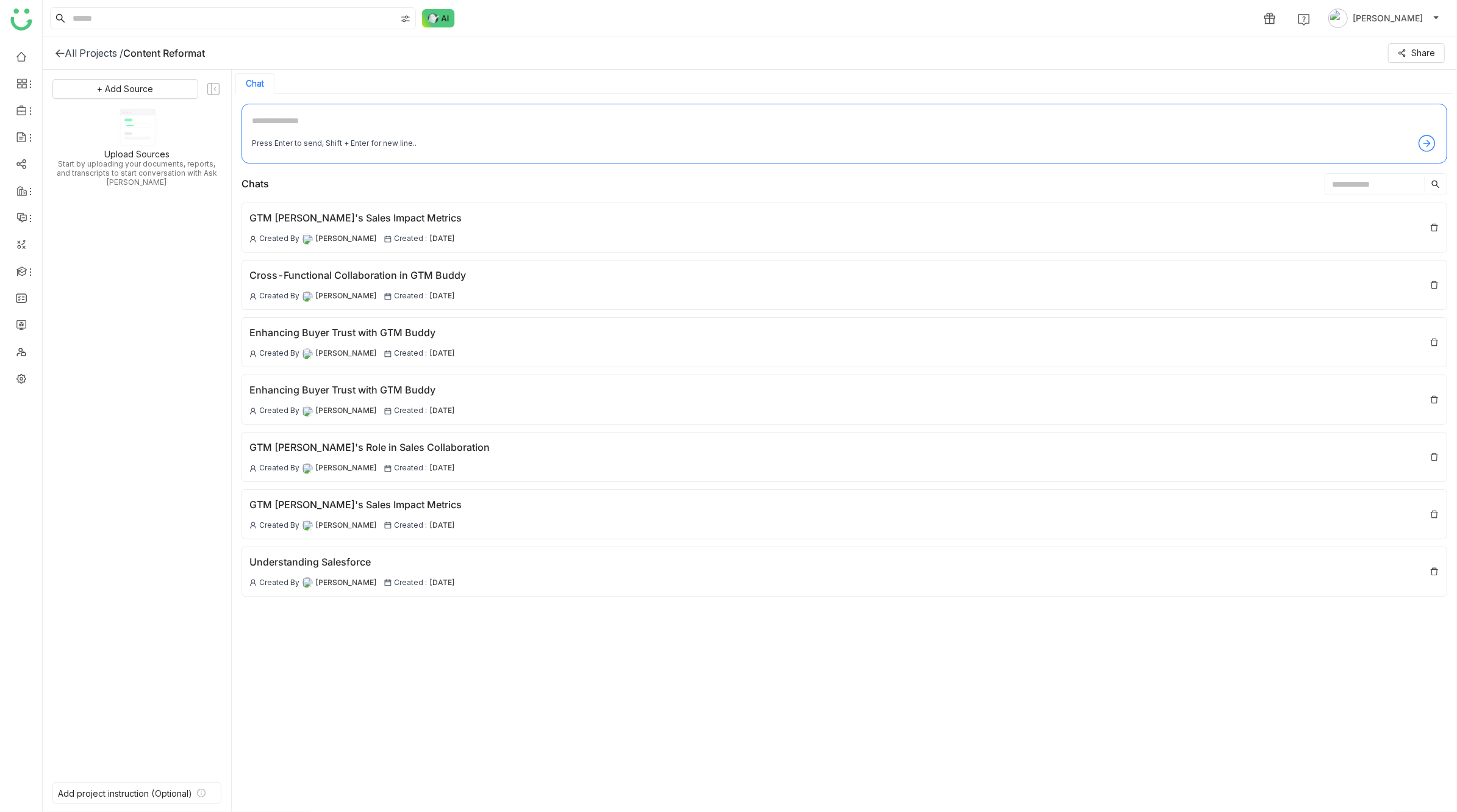
click at [379, 117] on textarea at bounding box center [845, 123] width 1185 height 19
paste textarea "**********"
type textarea "**********"
click at [668, 116] on textarea "**********" at bounding box center [845, 123] width 1185 height 19
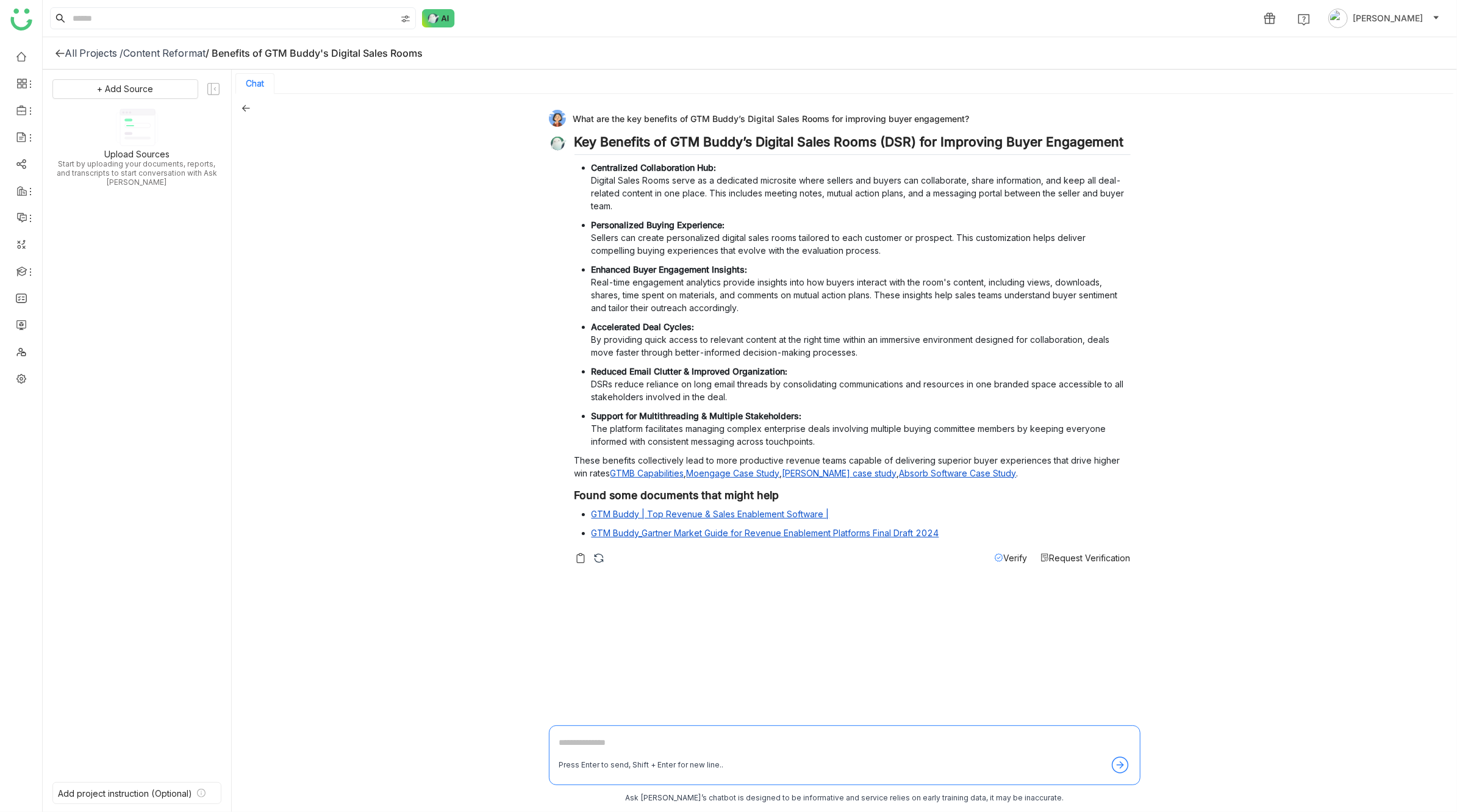
click at [1255, 334] on div "What are the key benefits of GTM Buddy’s Digital Sales Rooms for improving buye…" at bounding box center [845, 453] width 1226 height 720
click at [245, 104] on icon at bounding box center [245, 108] width 8 height 8
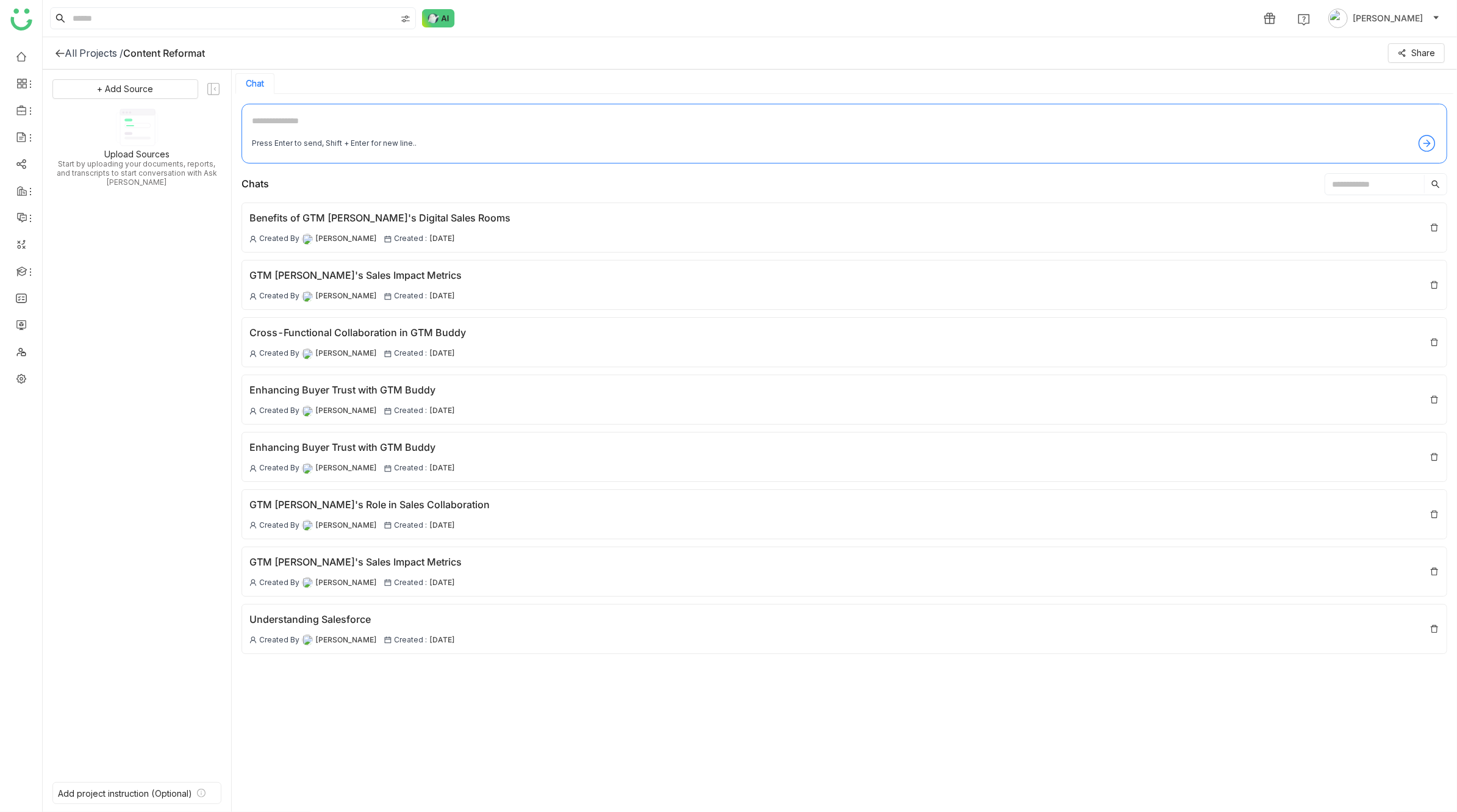
click at [330, 125] on textarea at bounding box center [845, 123] width 1185 height 19
type textarea "**********"
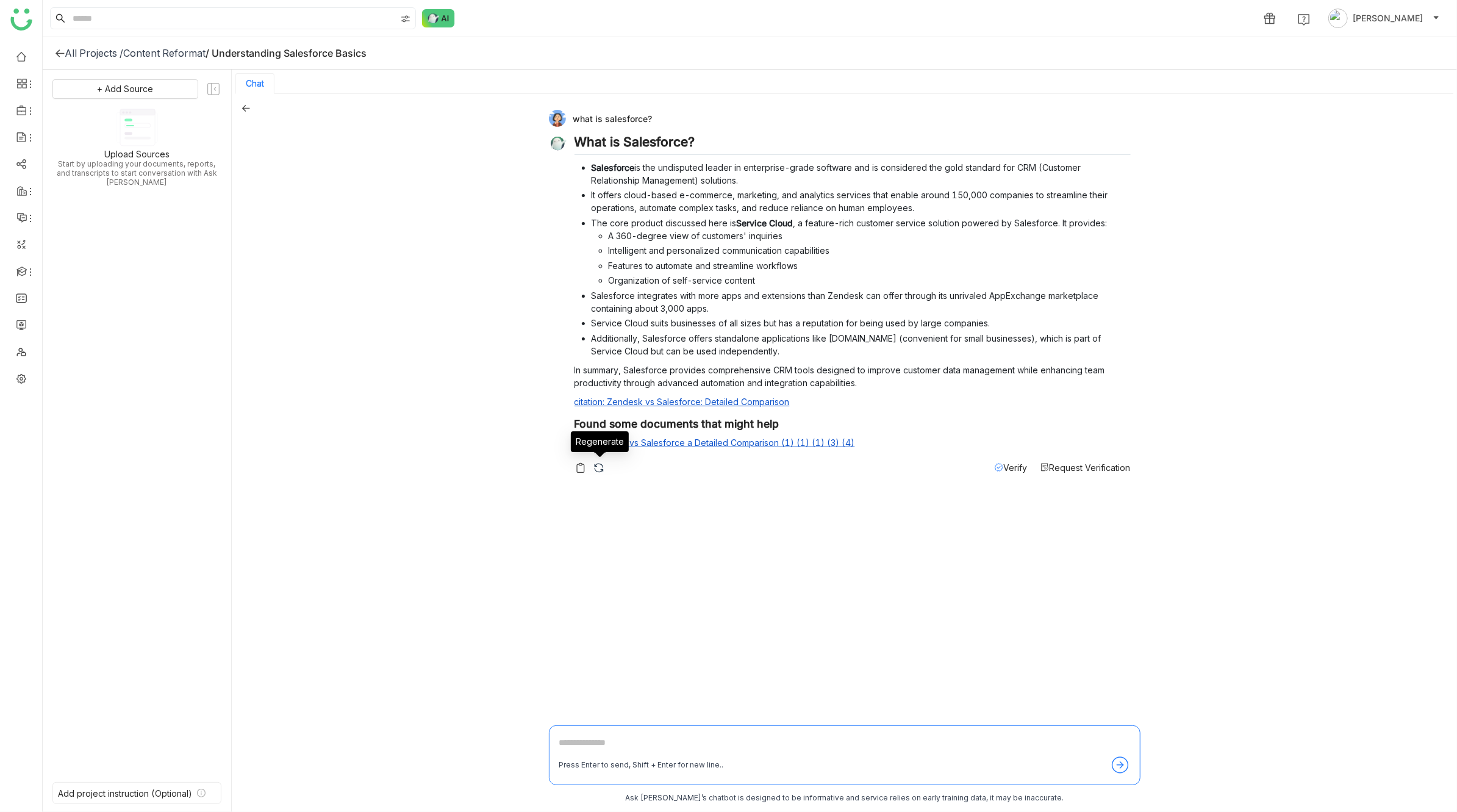
click at [600, 466] on img at bounding box center [599, 468] width 12 height 12
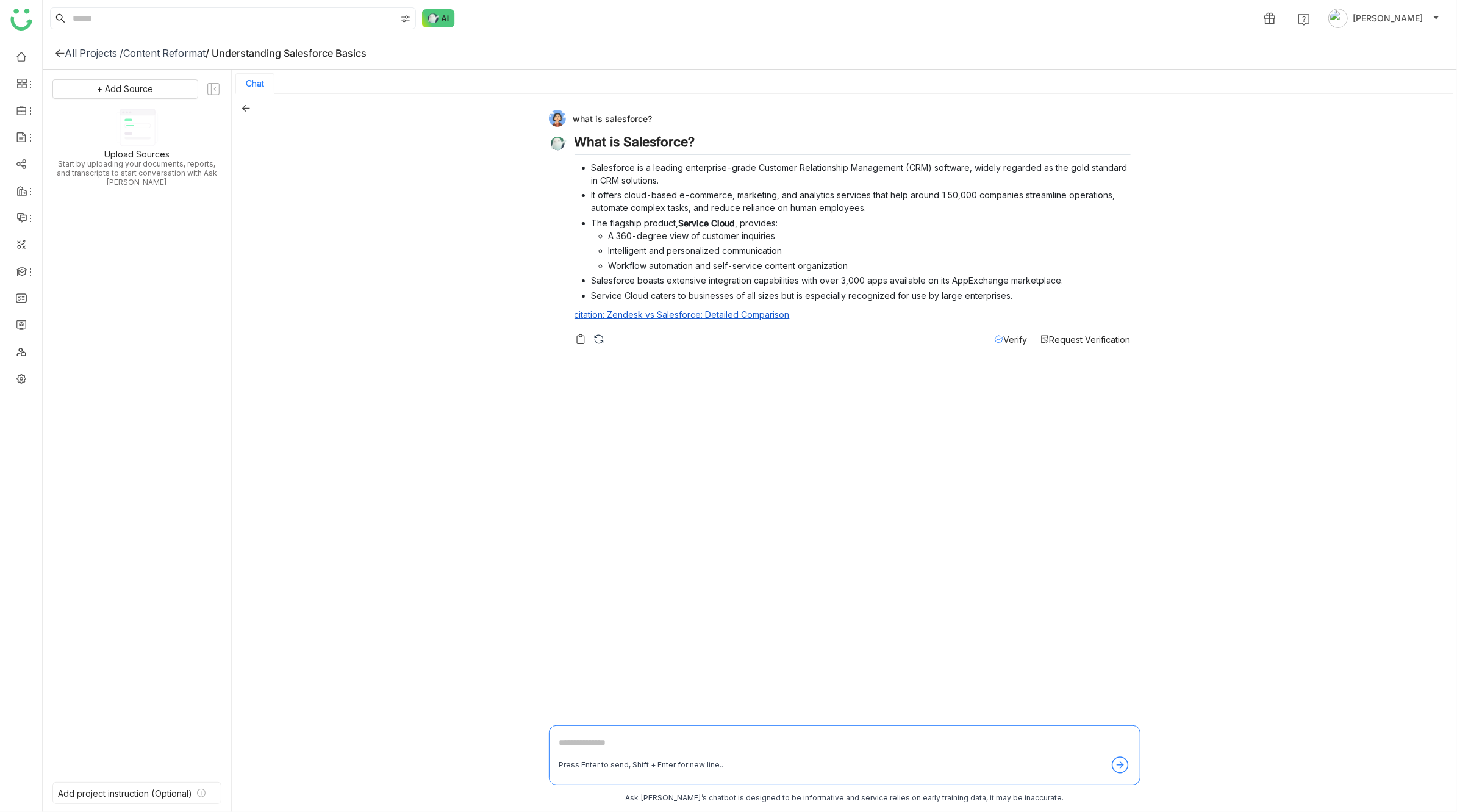
click at [245, 106] on icon at bounding box center [246, 108] width 8 height 7
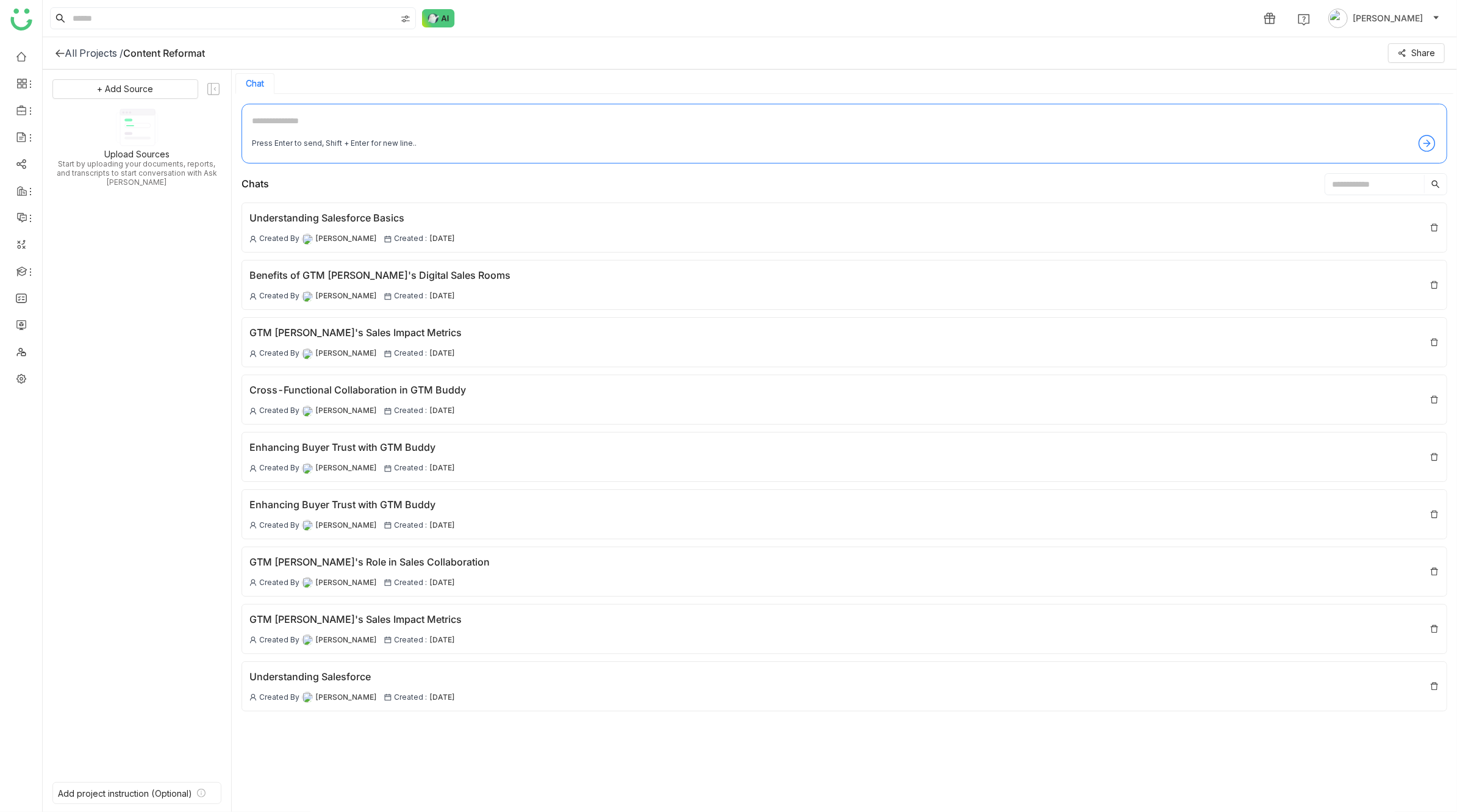
click at [423, 126] on textarea at bounding box center [845, 123] width 1185 height 19
type textarea "**********"
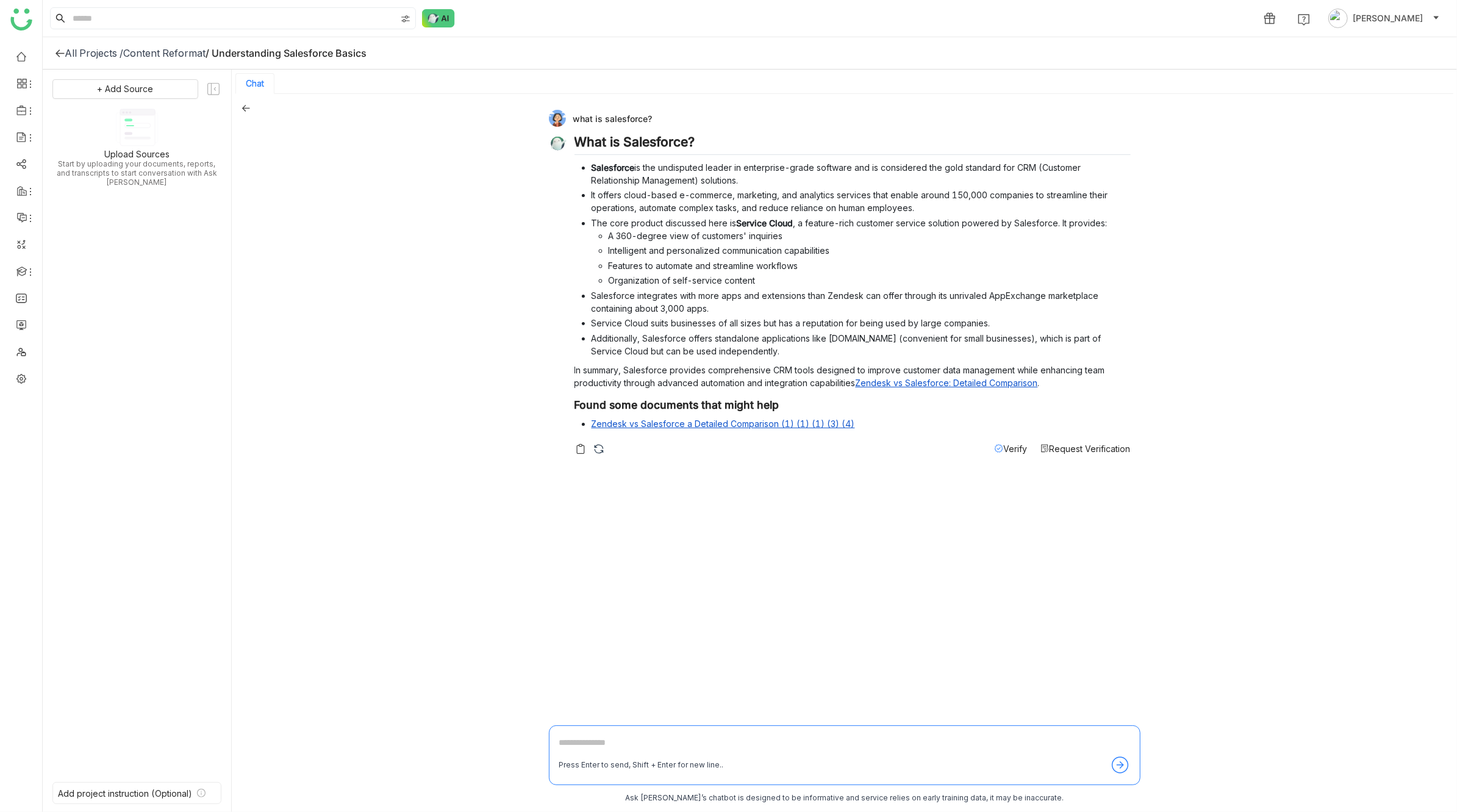
click at [245, 106] on icon at bounding box center [245, 108] width 8 height 8
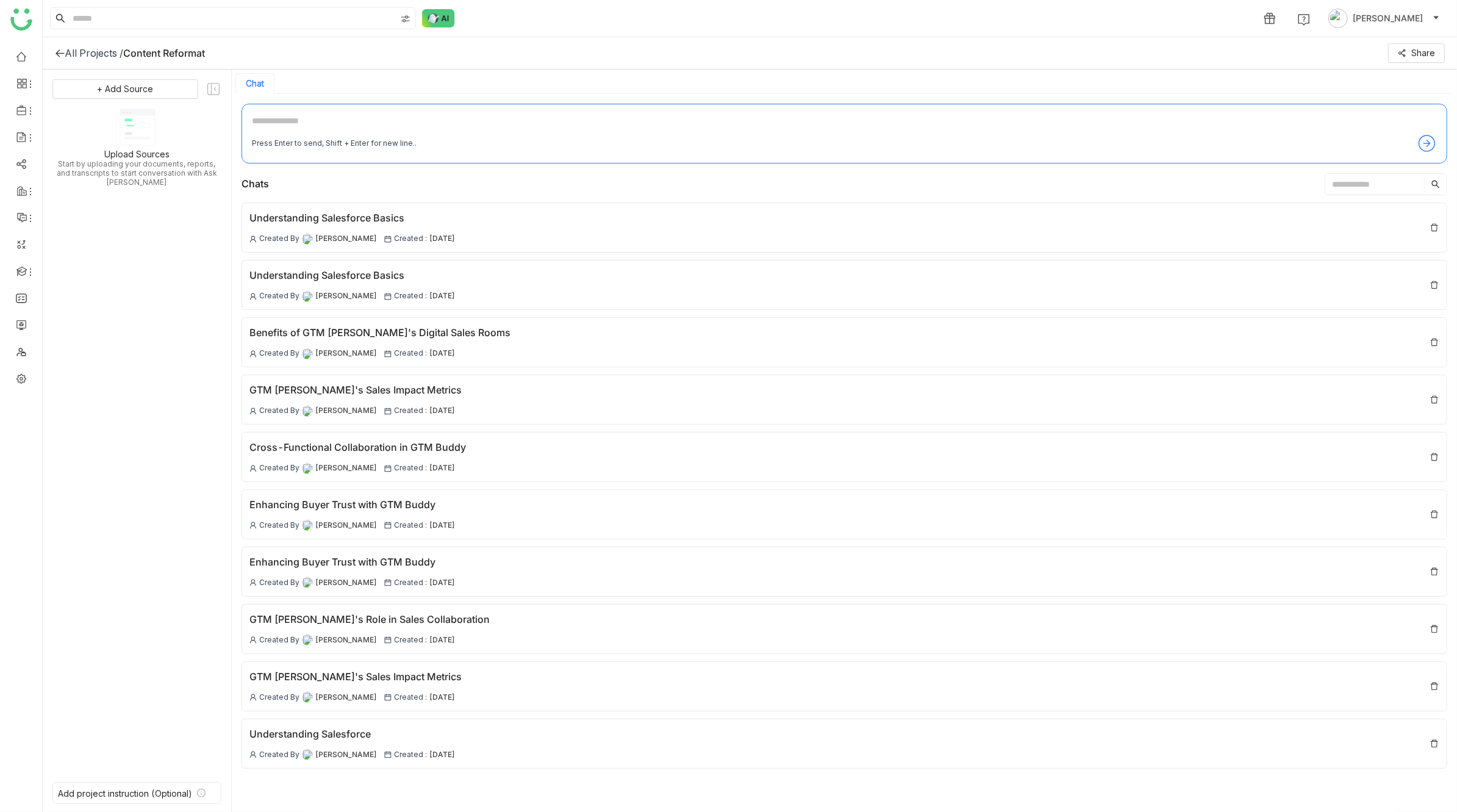
click at [323, 116] on textarea at bounding box center [845, 123] width 1185 height 19
type textarea "**********"
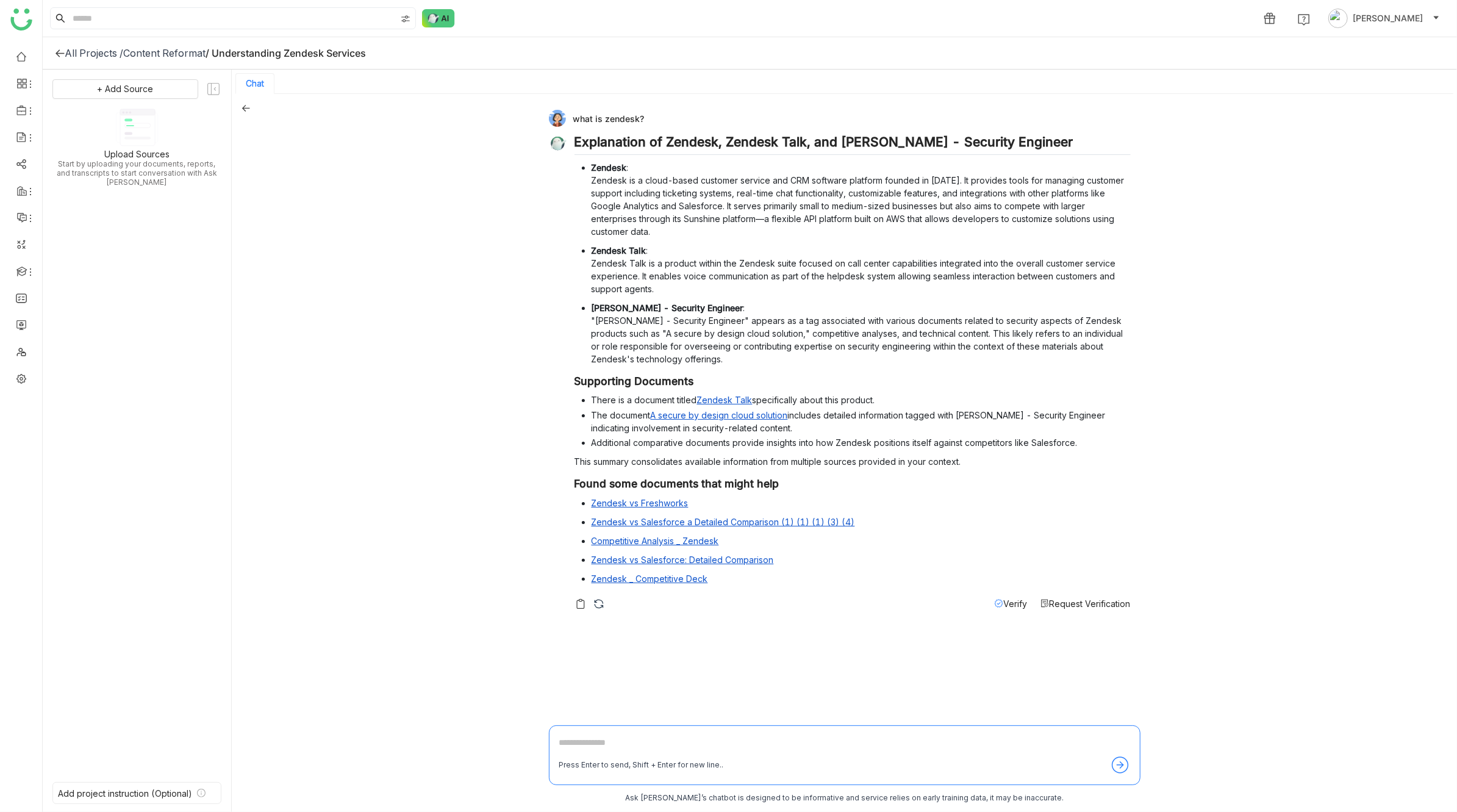
click at [244, 107] on icon at bounding box center [246, 108] width 8 height 7
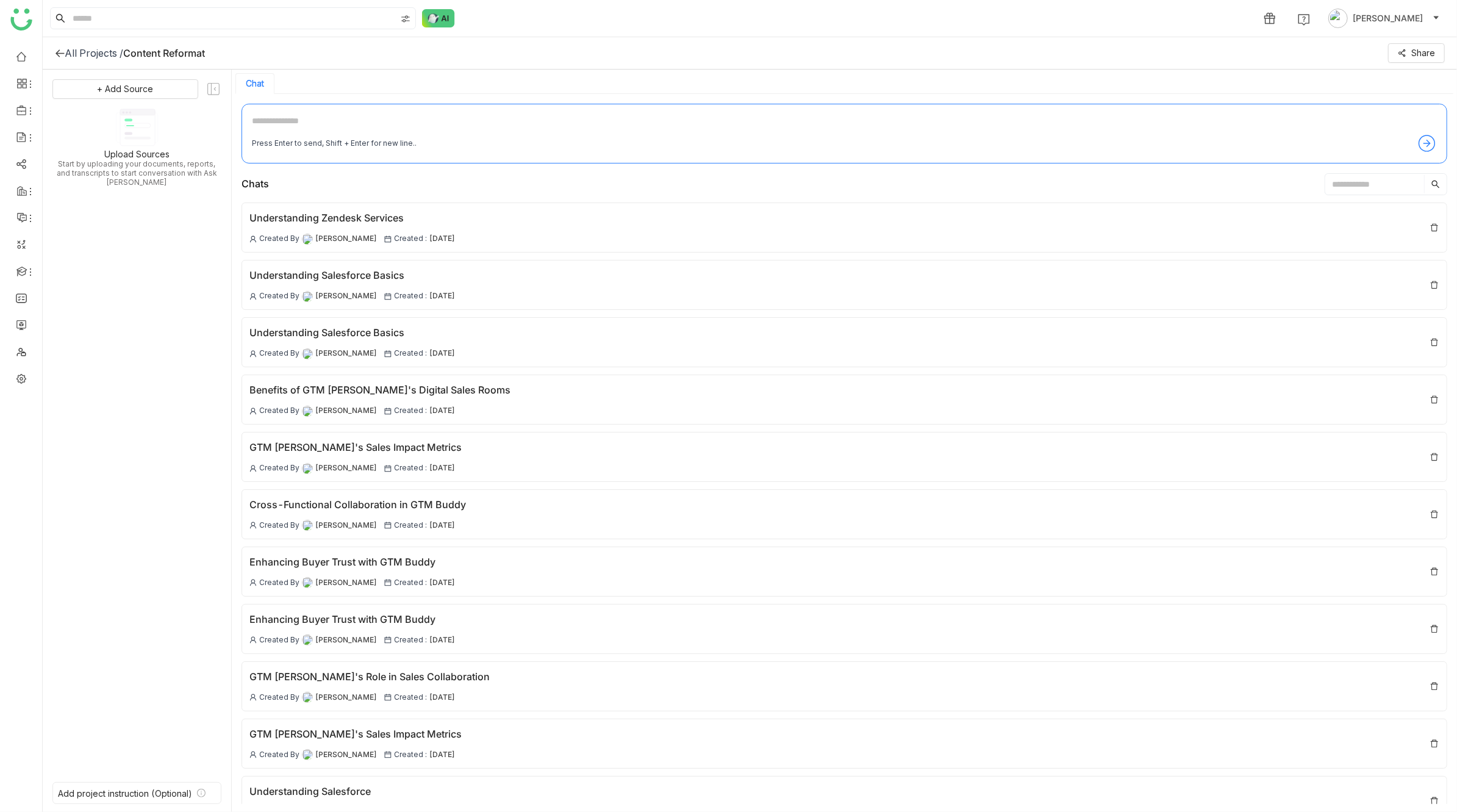
click at [328, 116] on textarea at bounding box center [845, 123] width 1185 height 19
type textarea "**********"
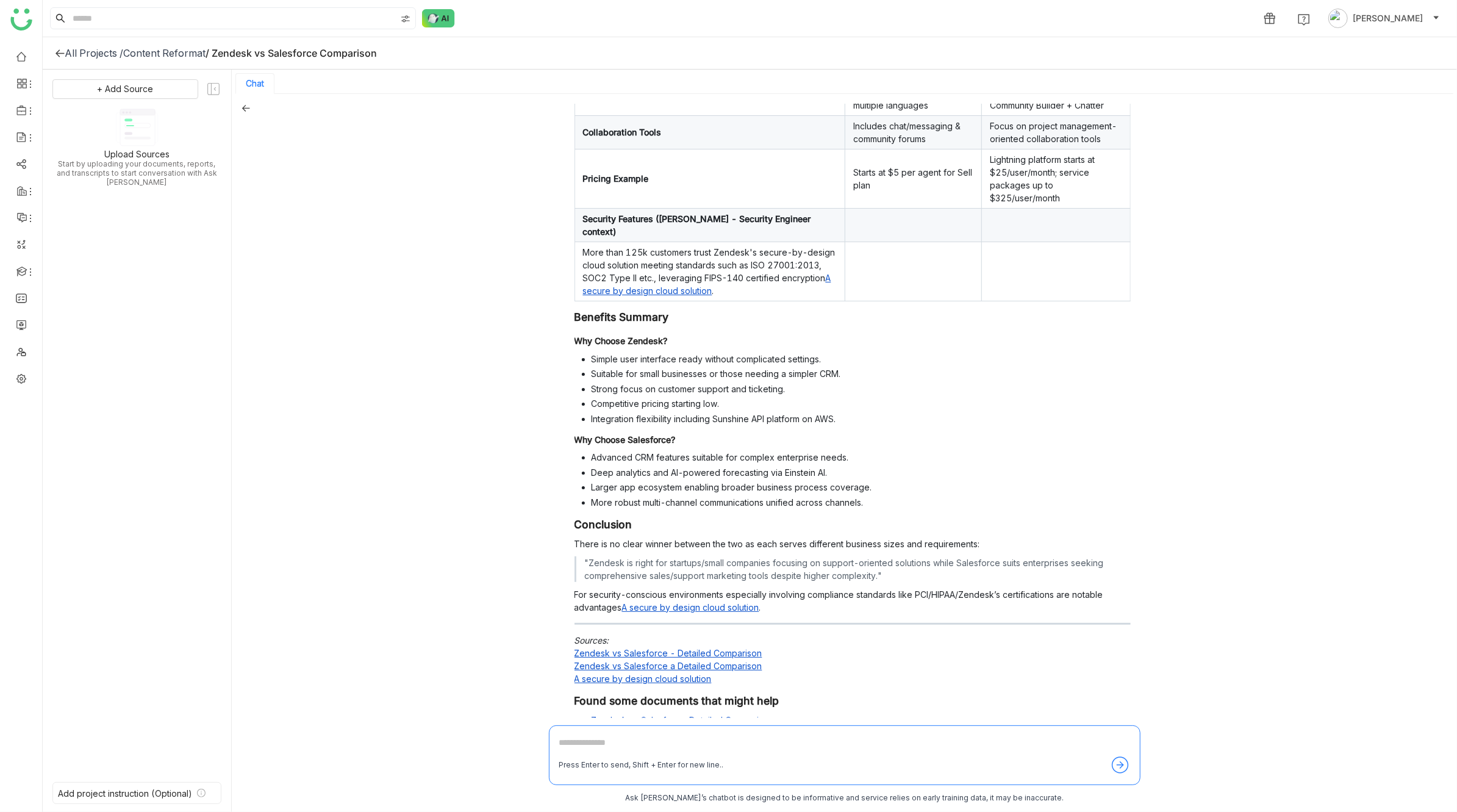
scroll to position [465, 0]
click at [245, 106] on icon at bounding box center [245, 108] width 8 height 8
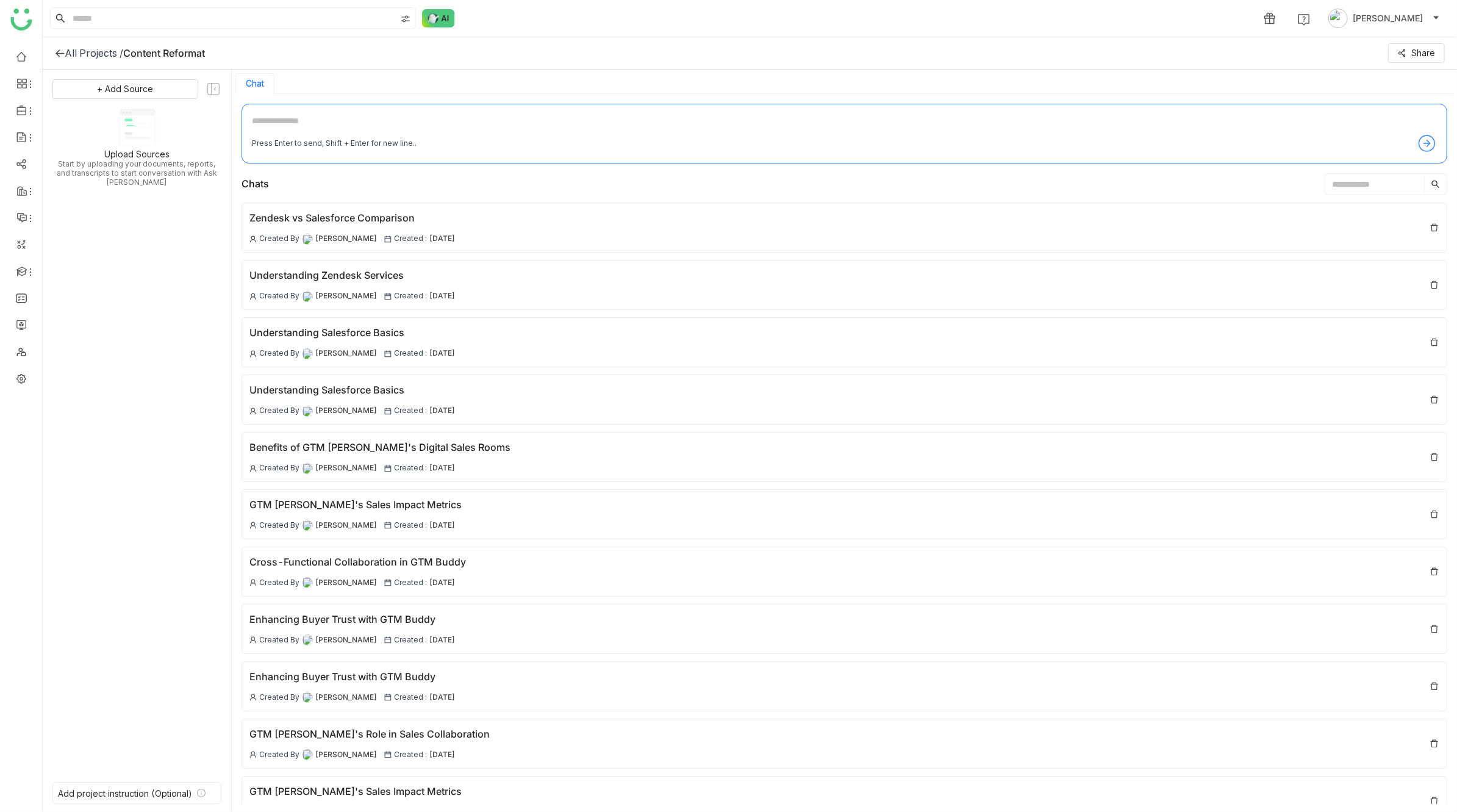
click at [325, 122] on textarea at bounding box center [845, 123] width 1185 height 19
type textarea "**********"
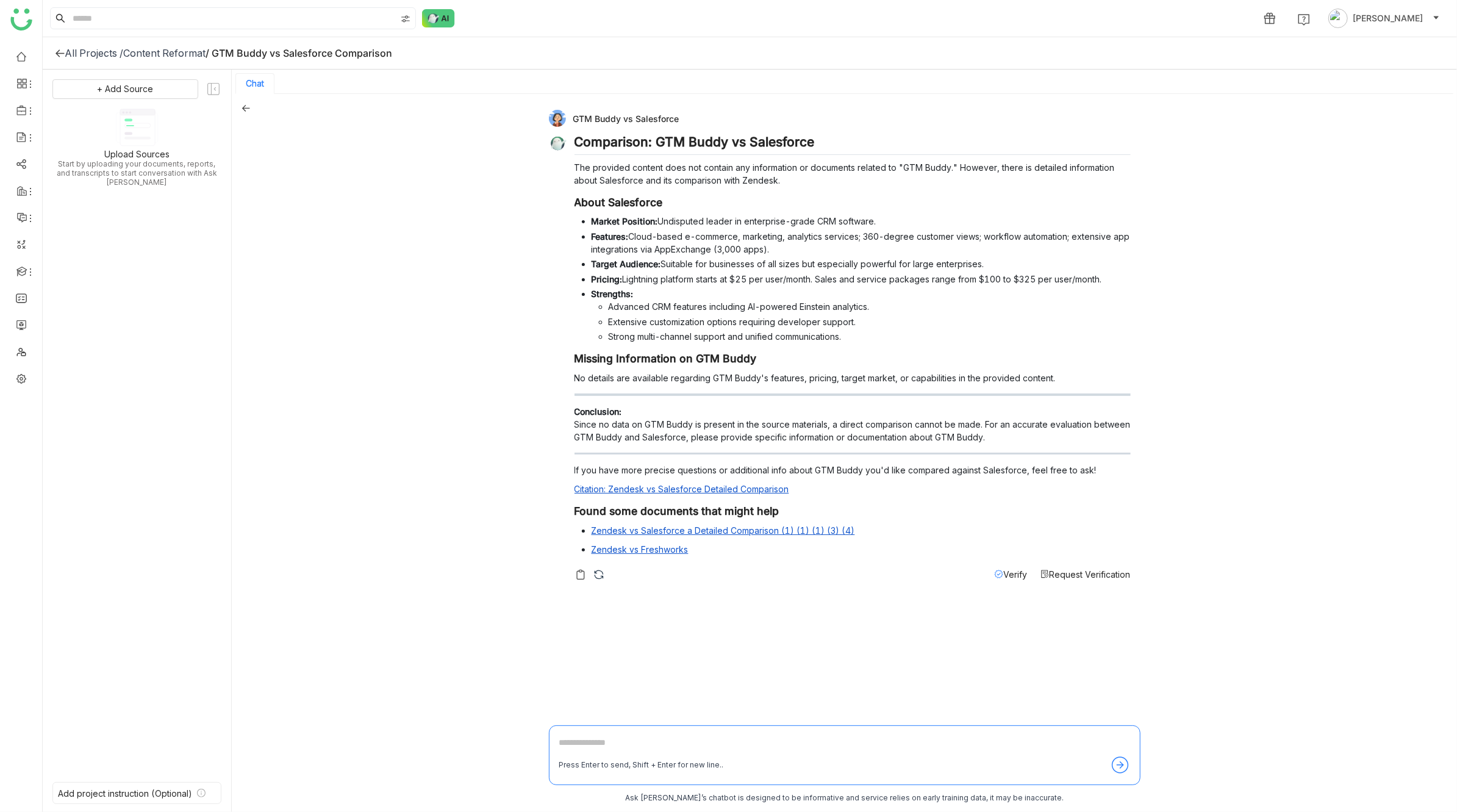
click at [245, 105] on icon at bounding box center [246, 108] width 8 height 7
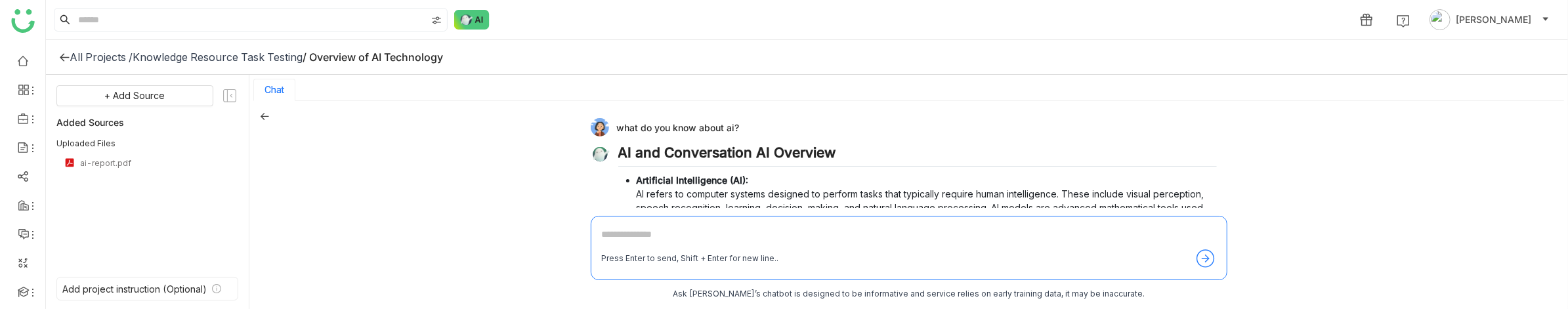
scroll to position [235, 0]
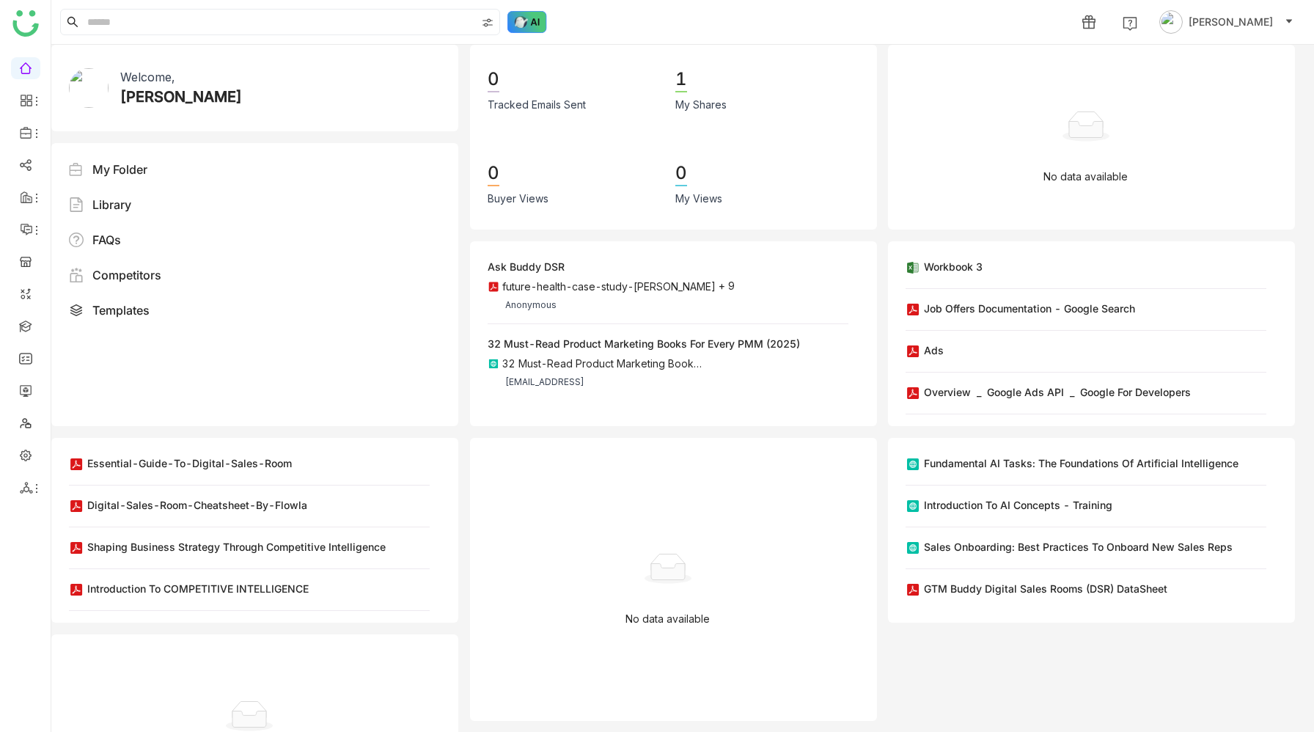
click at [529, 18] on img at bounding box center [527, 22] width 40 height 22
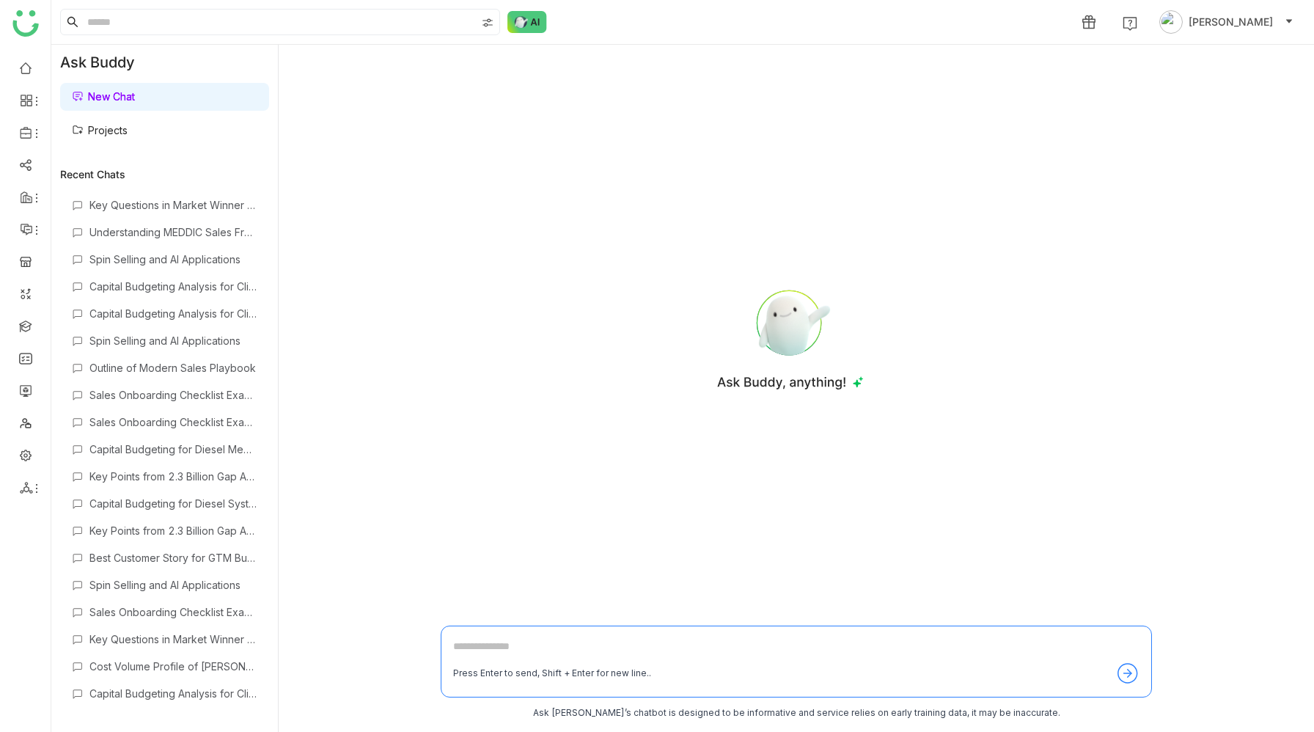
scroll to position [976, 0]
click at [177, 531] on div "Key Points from 2.3 Billion Gap Article" at bounding box center [173, 527] width 168 height 12
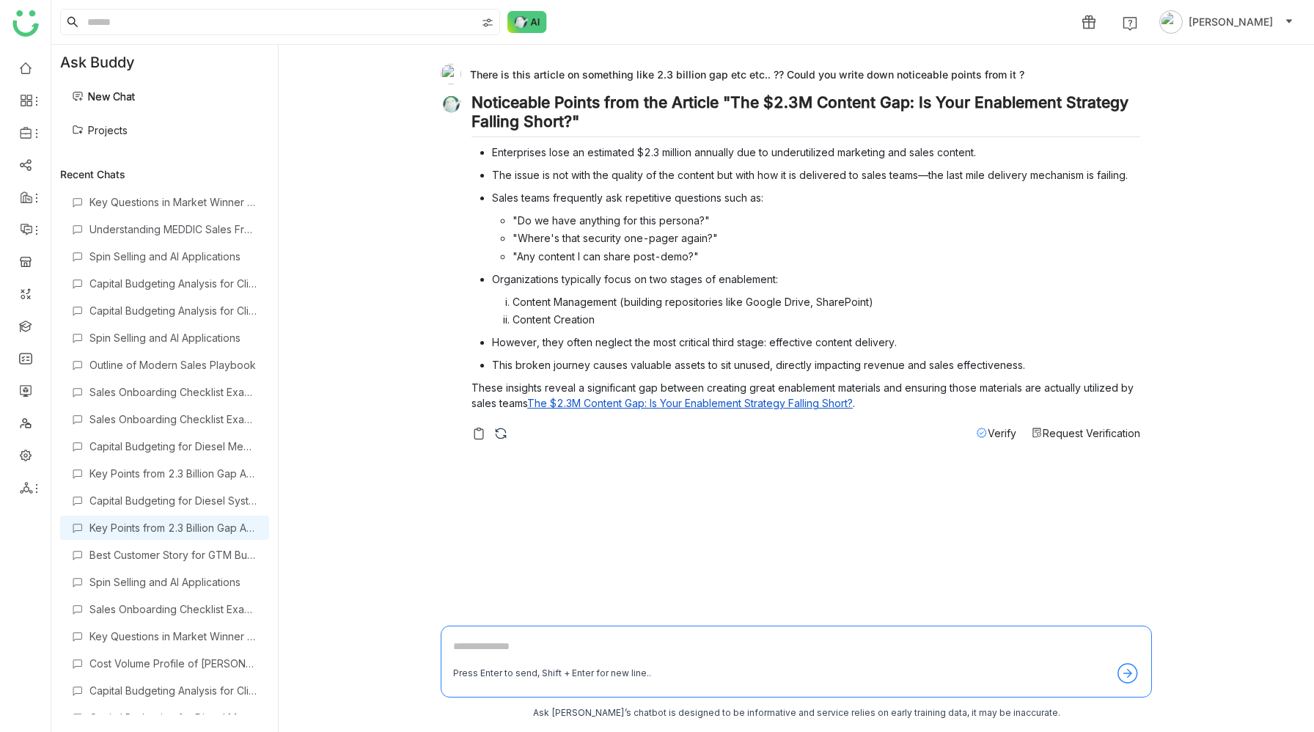
drag, startPoint x: 470, startPoint y: 76, endPoint x: 1017, endPoint y: 72, distance: 546.9
click at [1017, 72] on div "There is this article on something like 2.3 billion gap etc etc.. ?? Could you …" at bounding box center [790, 74] width 699 height 21
copy div "There is this article on something like 2.3 billion gap etc etc.. ?? Could you …"
click at [1017, 72] on div "There is this article on something like 2.3 billion gap etc etc.. ?? Could you …" at bounding box center [790, 74] width 699 height 21
click at [128, 131] on link "Projects" at bounding box center [100, 130] width 56 height 12
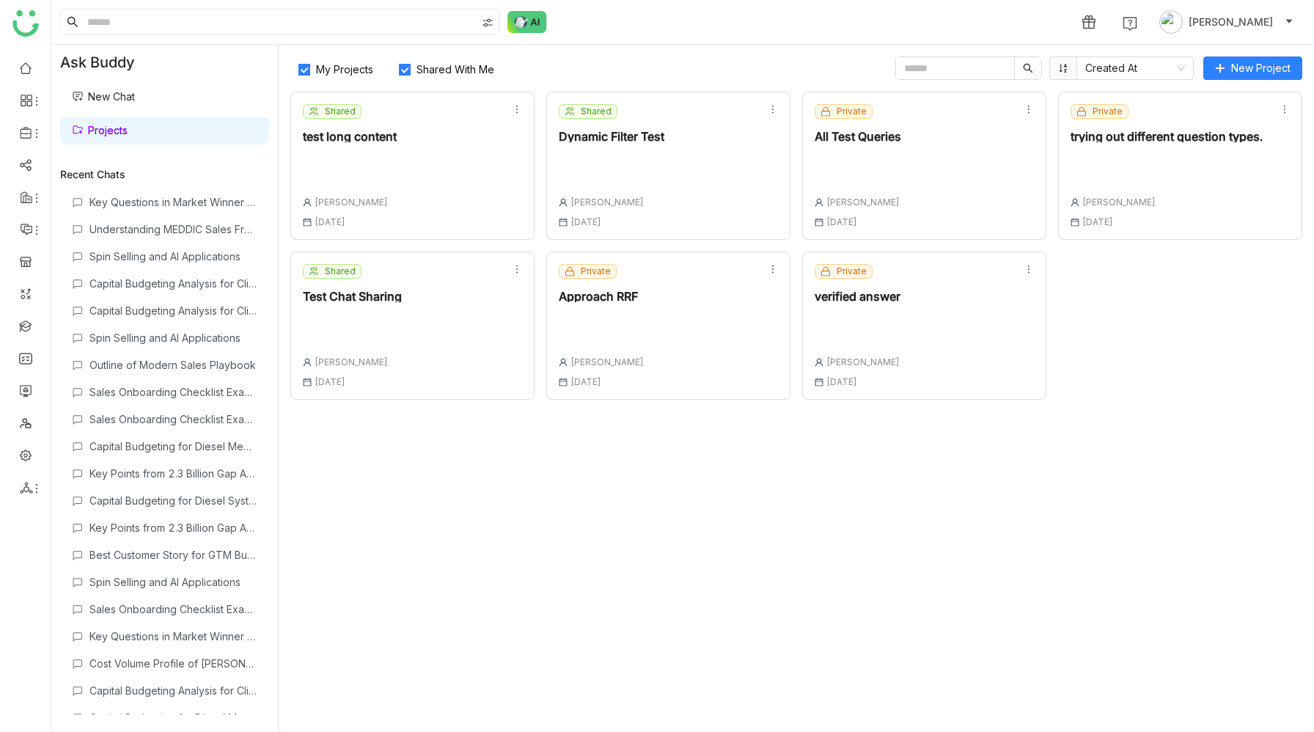
click at [1169, 169] on div at bounding box center [1166, 164] width 192 height 21
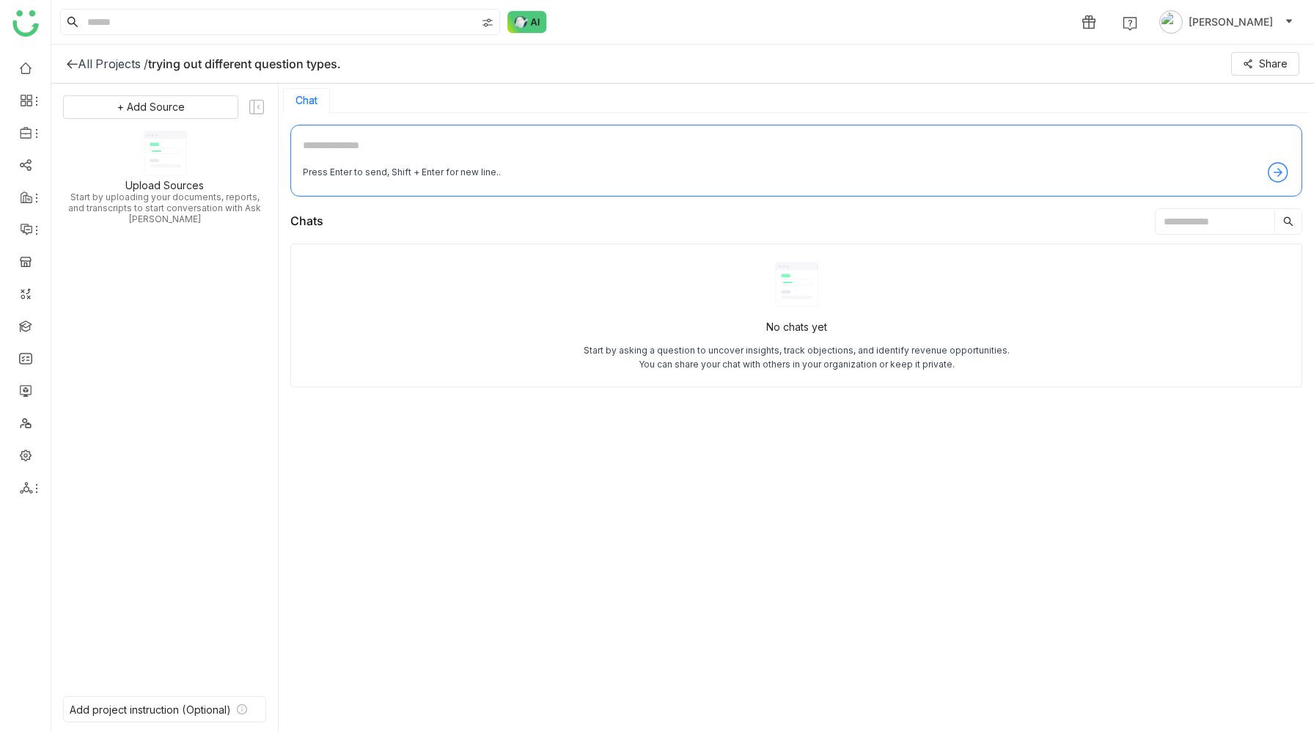
click at [393, 151] on textarea at bounding box center [796, 148] width 987 height 23
click at [553, 134] on div "Press Enter to send, Shift + Enter for new line.." at bounding box center [796, 161] width 1012 height 72
click at [552, 154] on textarea at bounding box center [796, 148] width 987 height 23
type textarea "**********"
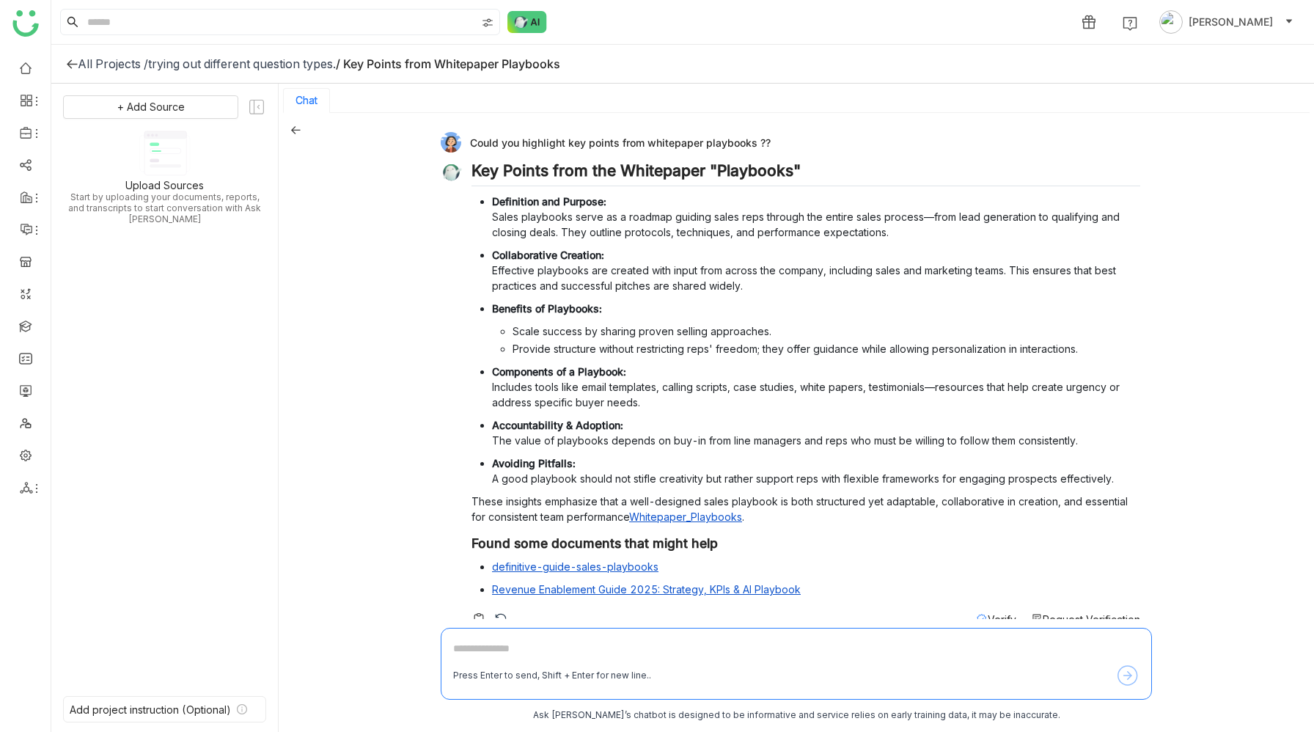
scroll to position [23, 0]
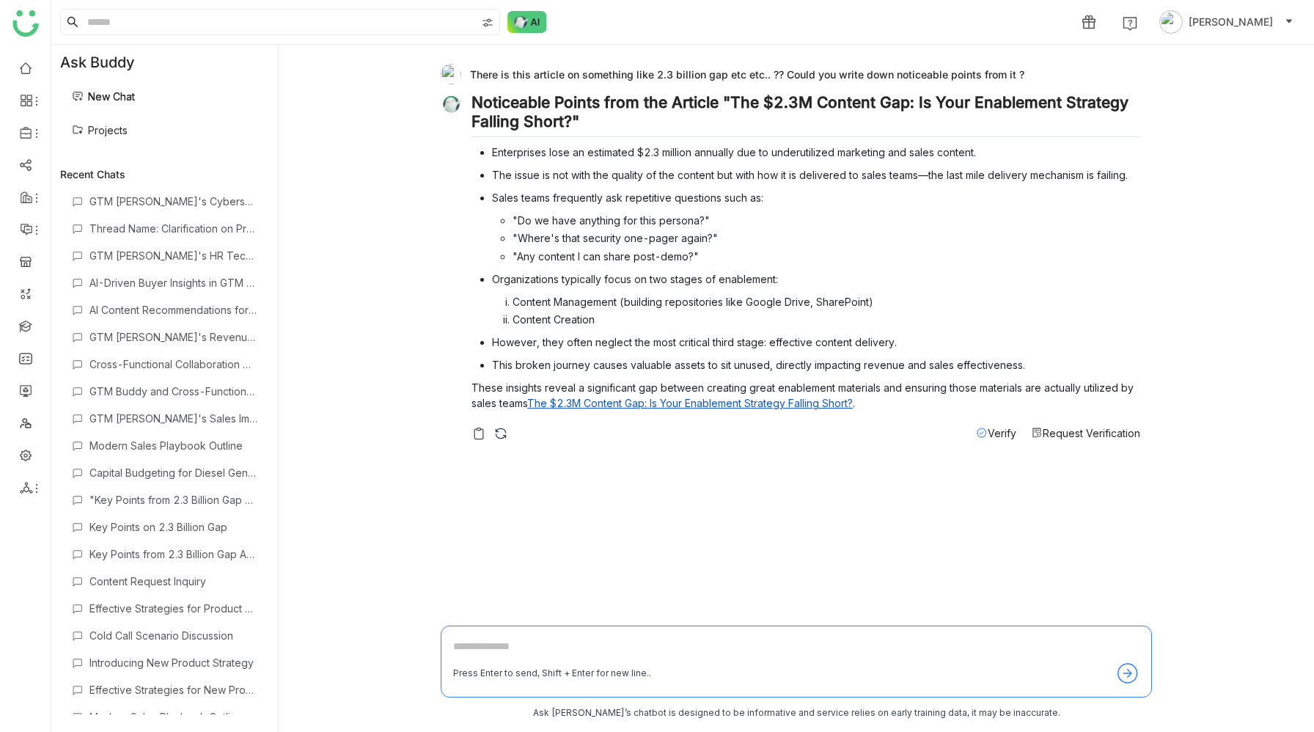
click at [129, 94] on link "New Chat" at bounding box center [103, 96] width 63 height 12
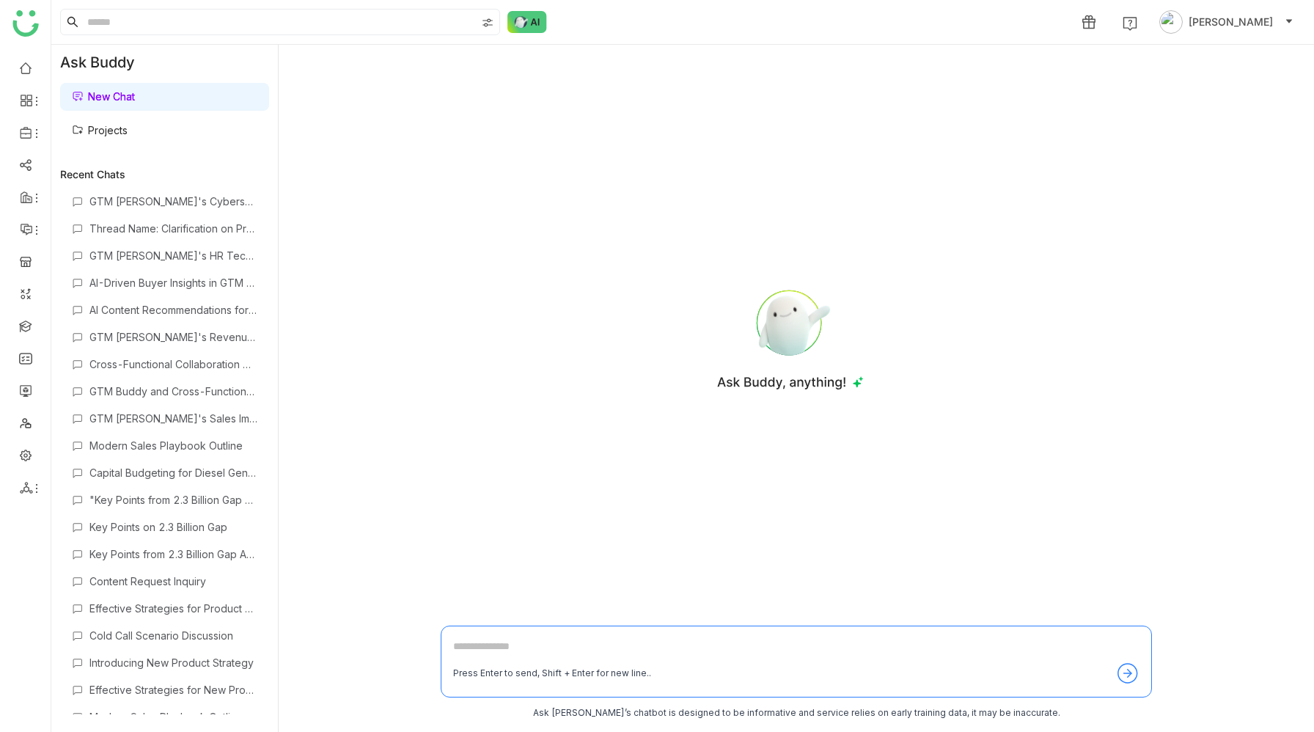
click at [487, 647] on textarea at bounding box center [796, 649] width 686 height 23
paste textarea "**********"
type textarea "**********"
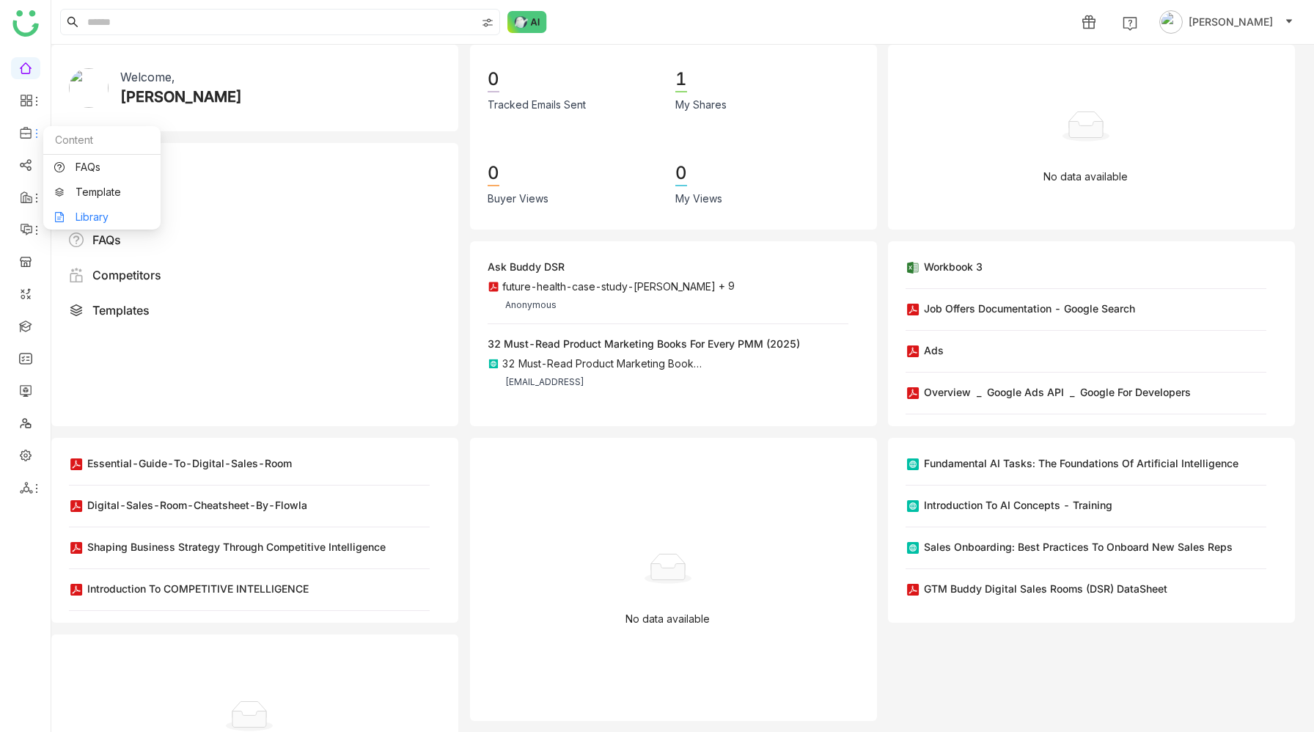
click at [90, 213] on link "Library" at bounding box center [101, 217] width 95 height 10
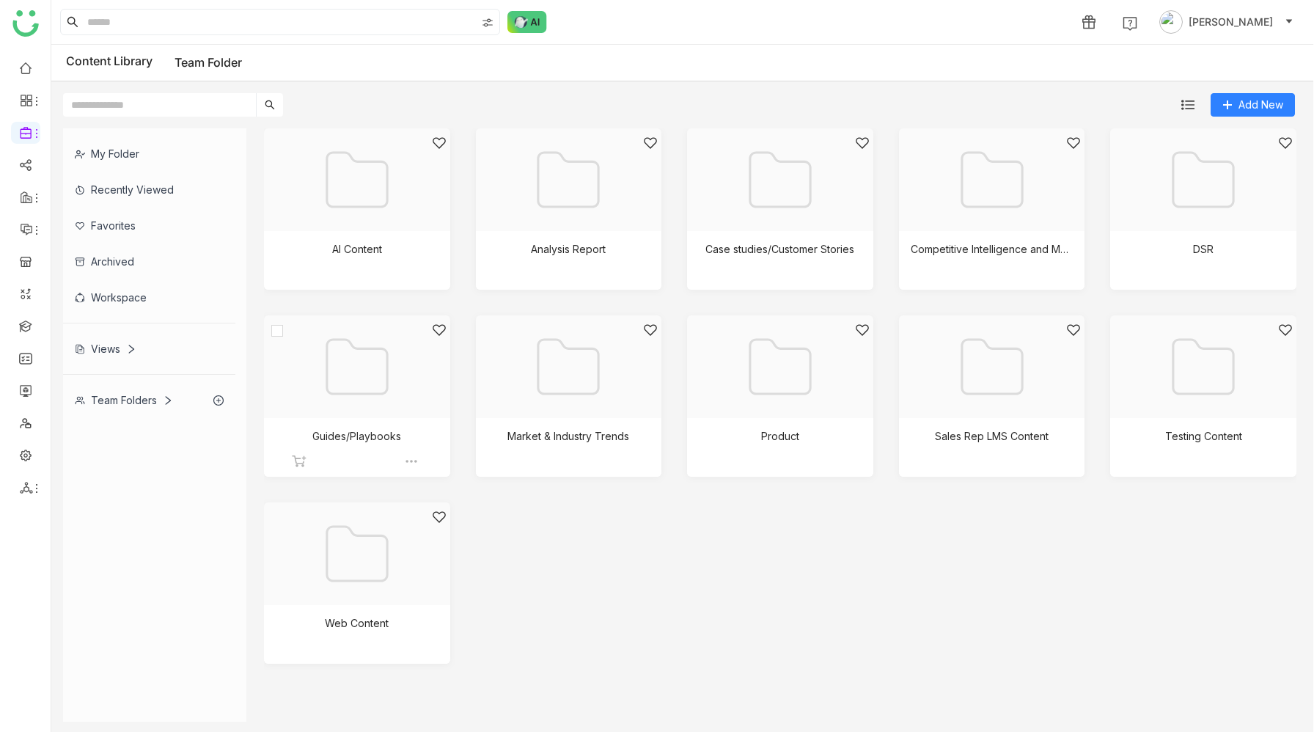
click at [389, 397] on div at bounding box center [351, 385] width 161 height 125
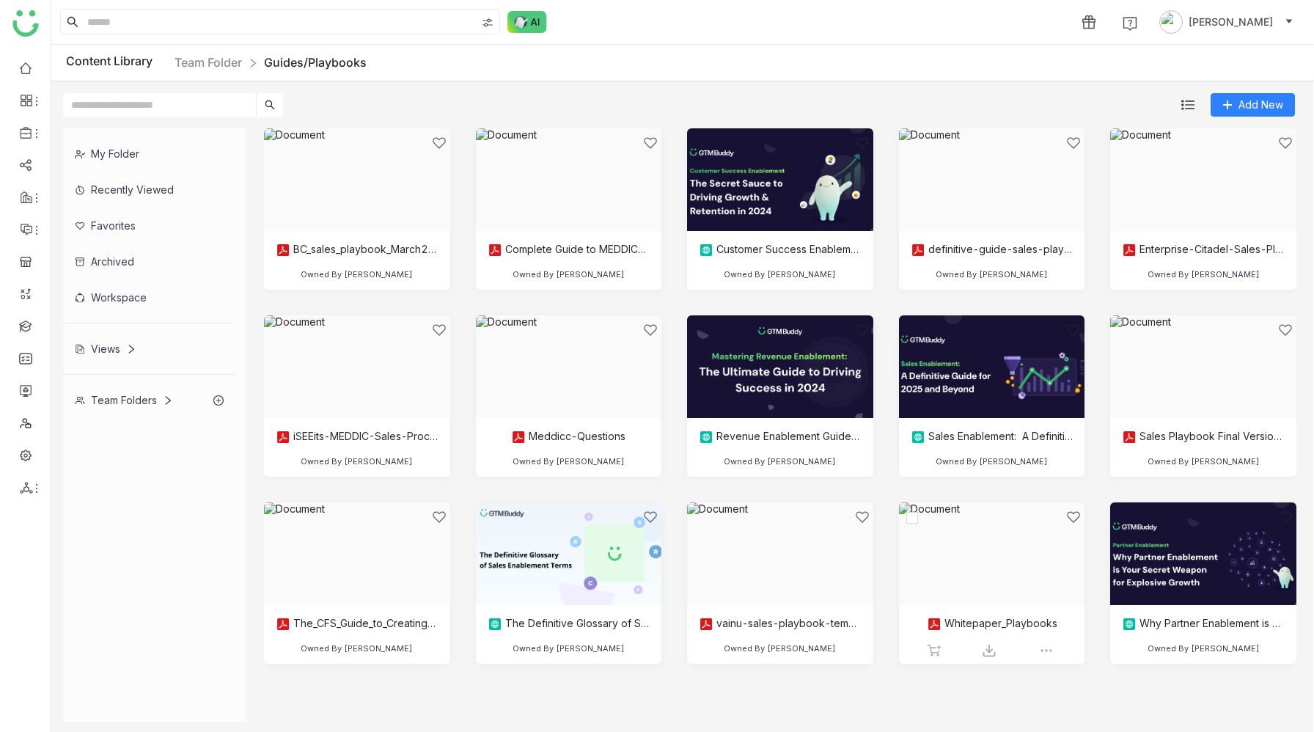
click at [994, 573] on div at bounding box center [986, 571] width 161 height 125
